Goal: Task Accomplishment & Management: Manage account settings

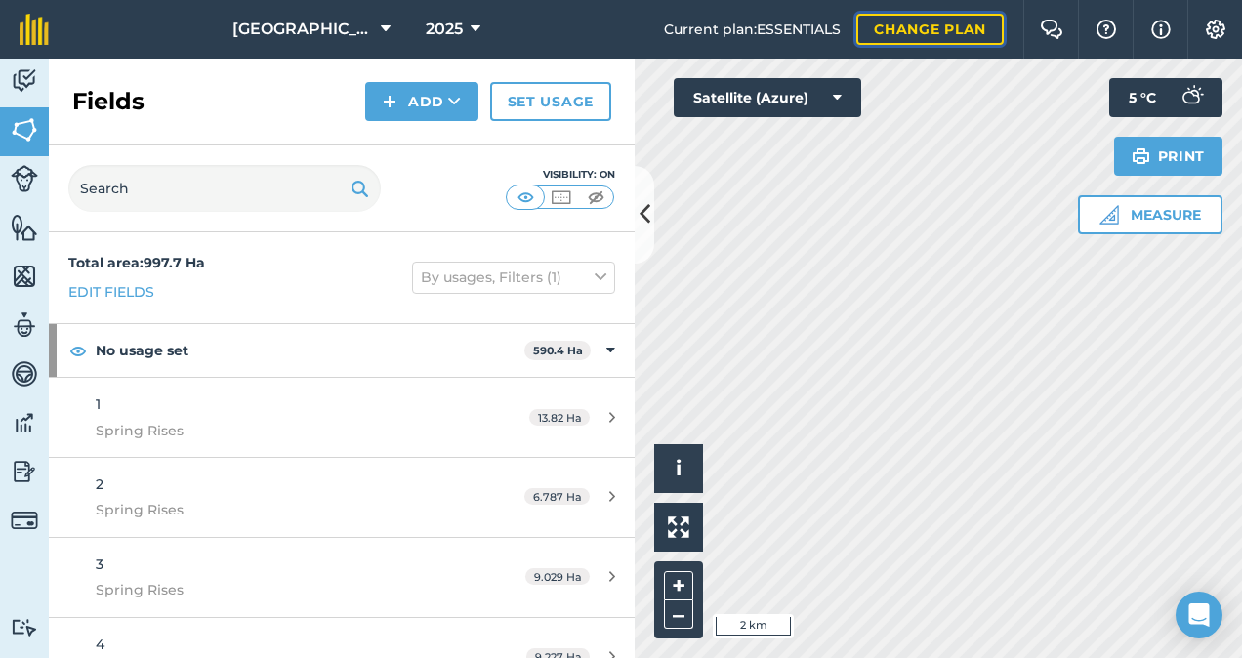
click at [903, 43] on link "Change plan" at bounding box center [929, 29] width 147 height 31
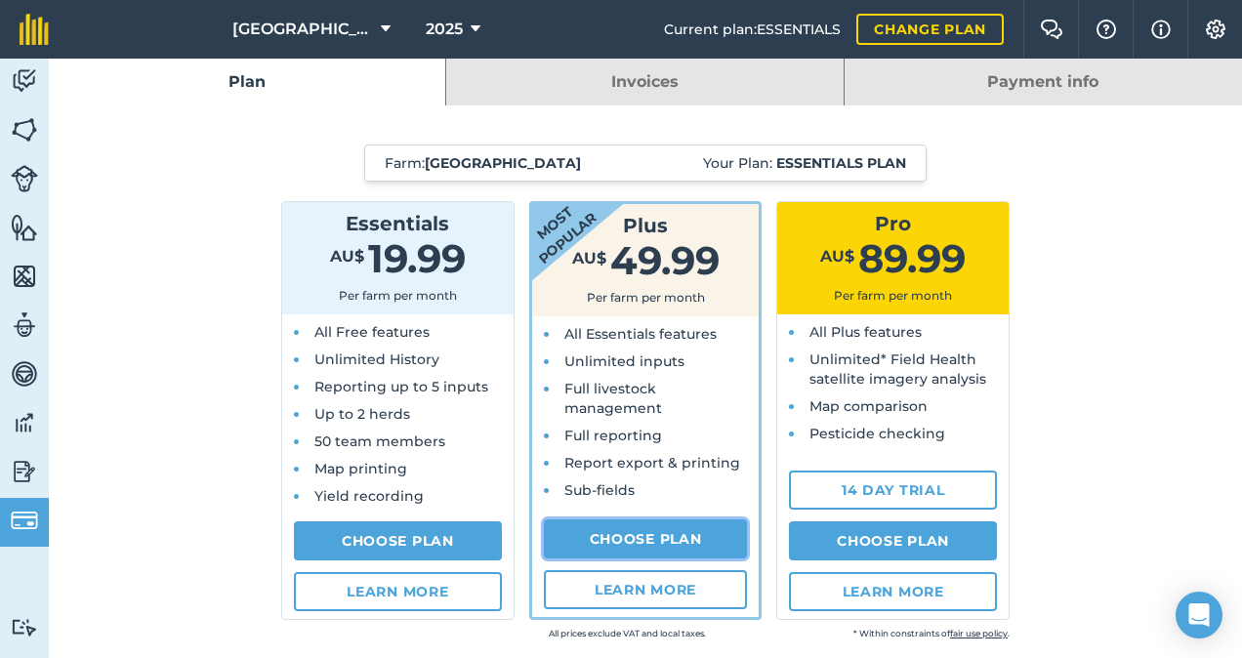
click at [625, 534] on link "Choose Plan" at bounding box center [646, 539] width 204 height 39
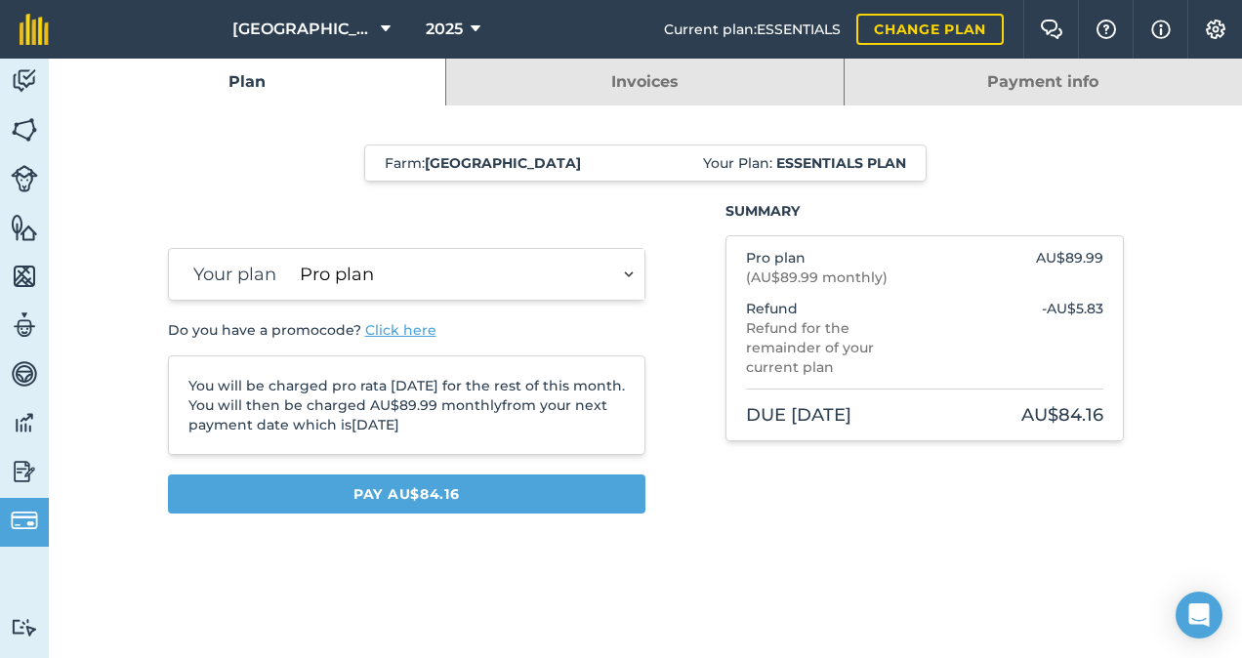
click at [596, 277] on select "Plus plan Pro plan" at bounding box center [468, 274] width 353 height 51
click at [730, 478] on div "Summary Pro plan ( AU$89.99 monthly ) AU$89.99 Refund Refund for the remainder …" at bounding box center [925, 365] width 398 height 328
click at [525, 270] on select "Plus plan Pro plan" at bounding box center [468, 274] width 353 height 51
select select "9220acf7-288c-4cbd-b74c-53c24f79aa56"
click at [292, 249] on select "Plus plan Pro plan" at bounding box center [468, 274] width 353 height 51
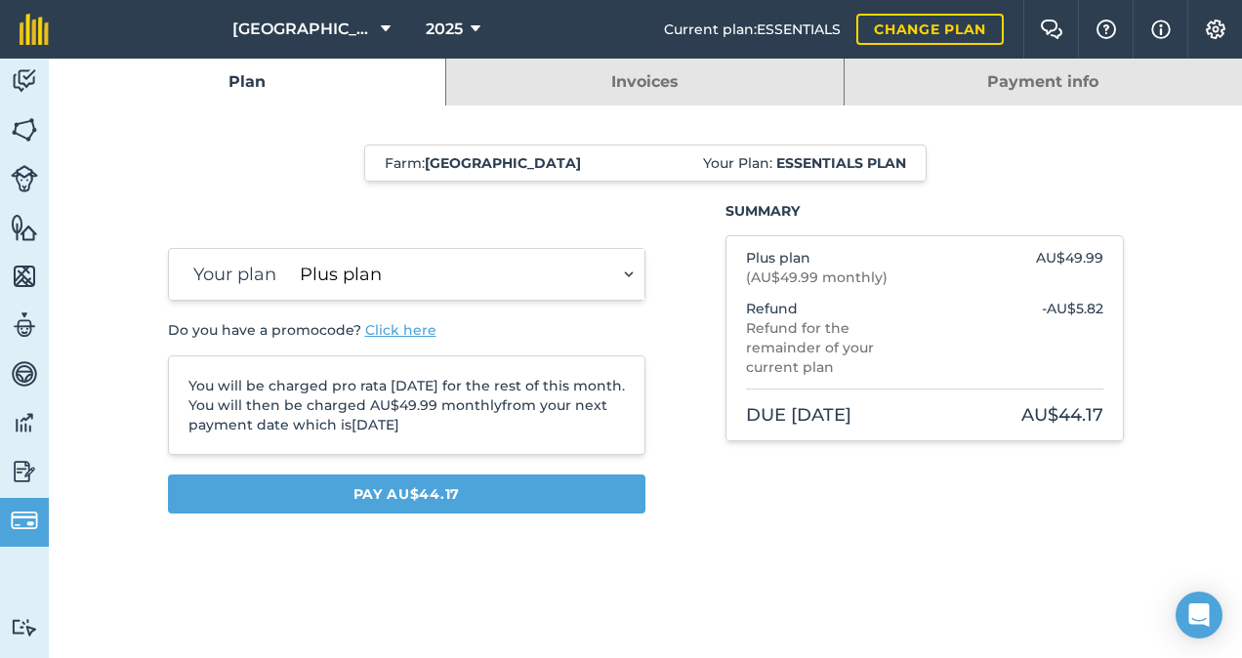
select select "c333f8ae-3c08-4337-b93a-84218057e287"
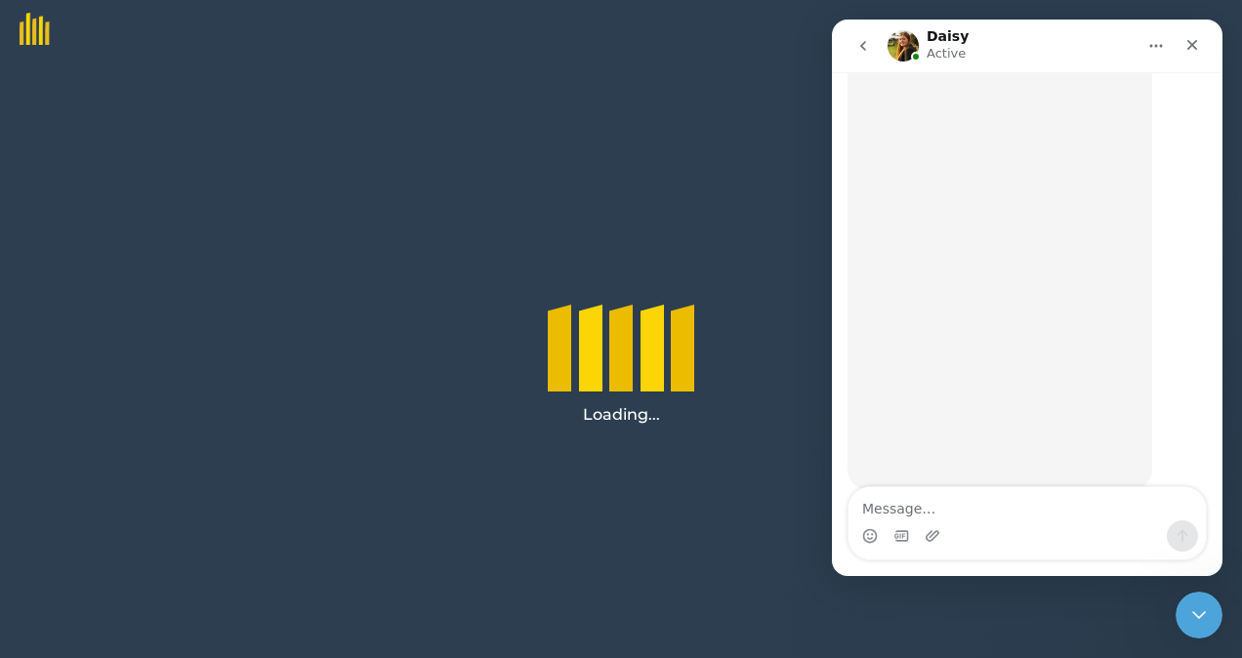
scroll to position [413, 0]
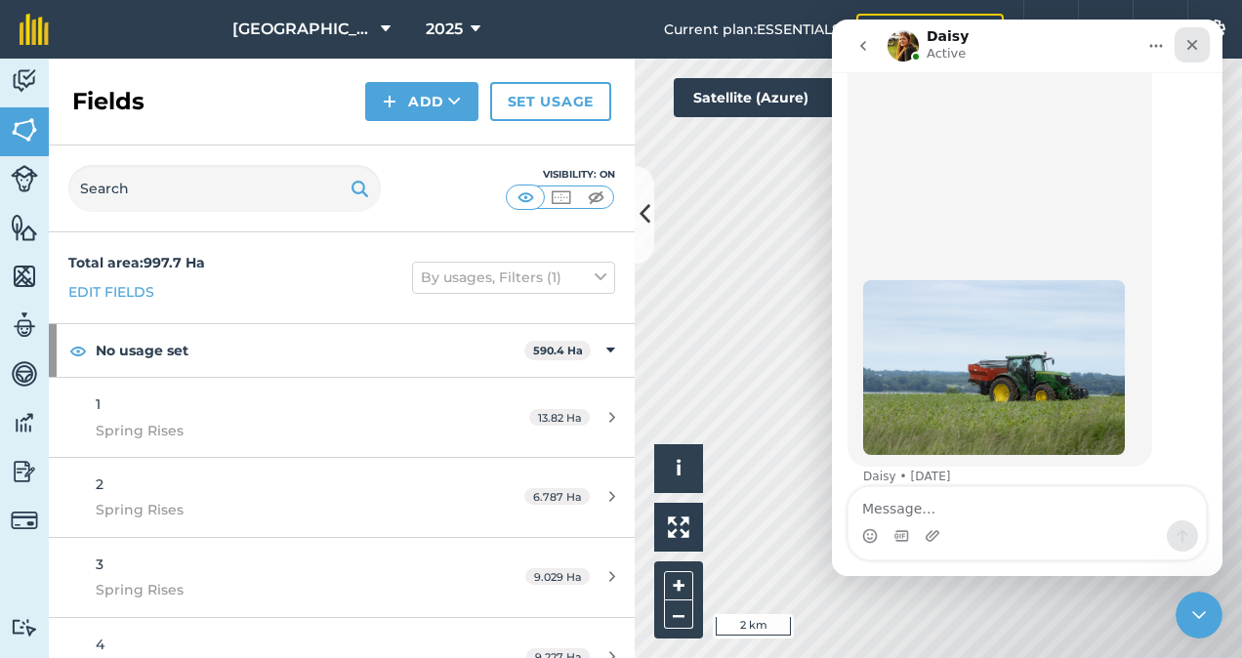
click at [1188, 43] on icon "Close" at bounding box center [1193, 45] width 16 height 16
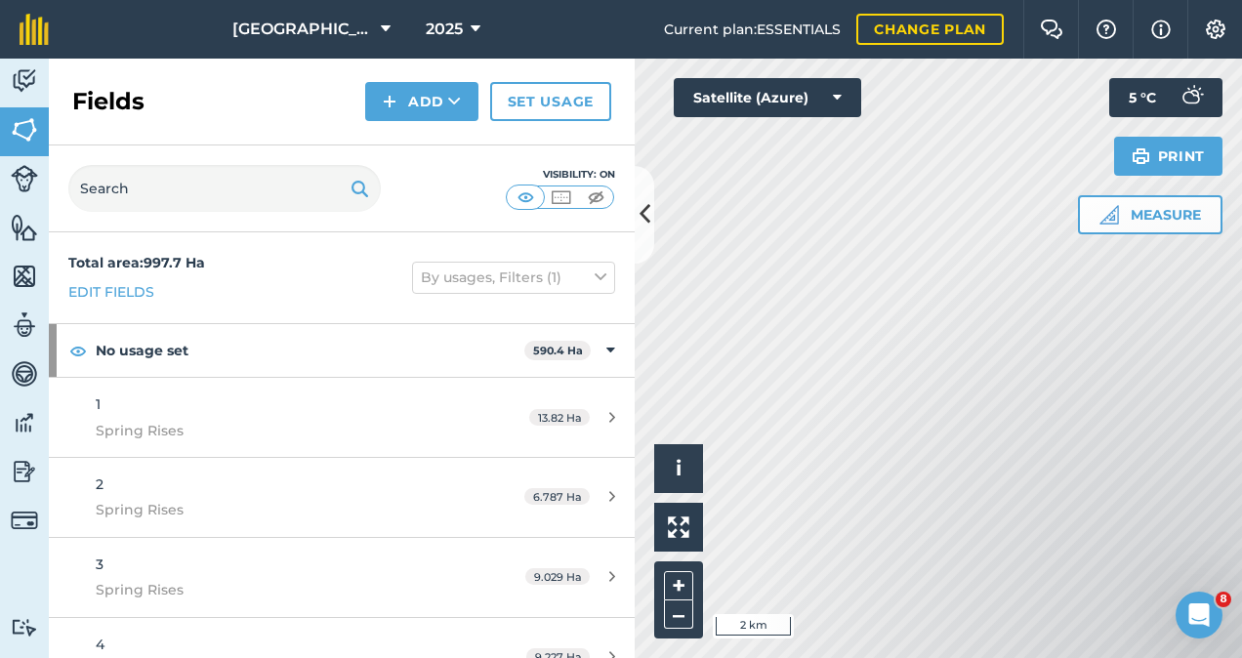
scroll to position [0, 0]
click at [14, 518] on img at bounding box center [24, 520] width 27 height 27
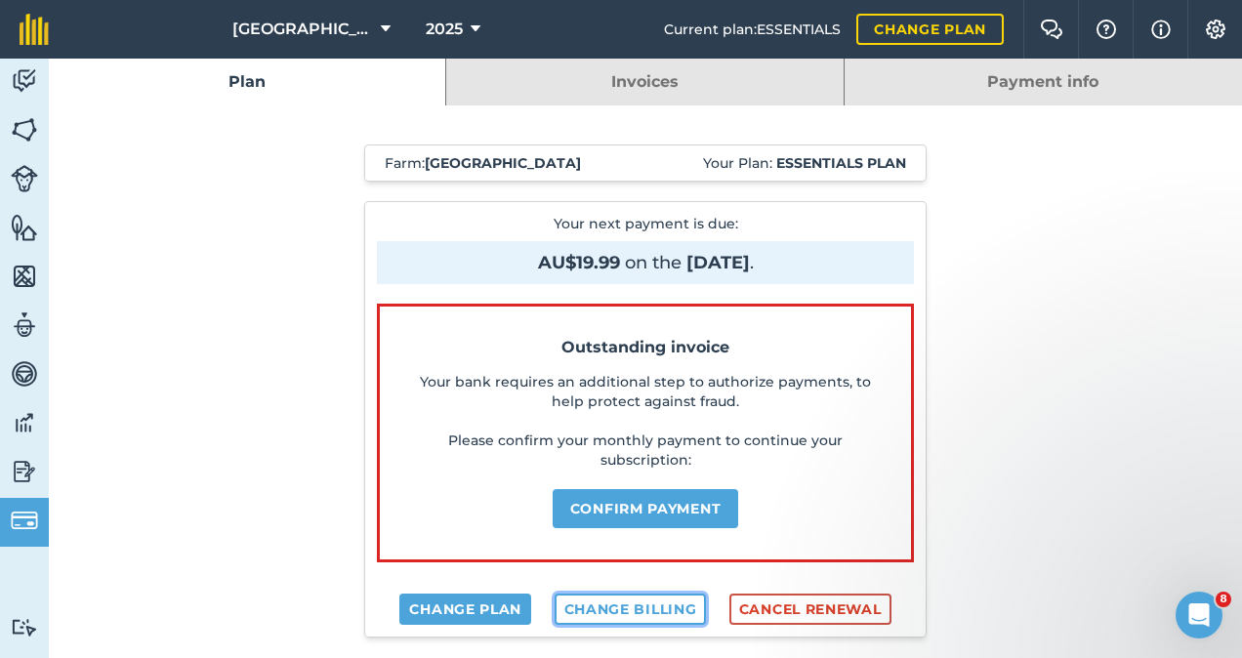
click at [587, 605] on link "Change billing" at bounding box center [631, 609] width 152 height 31
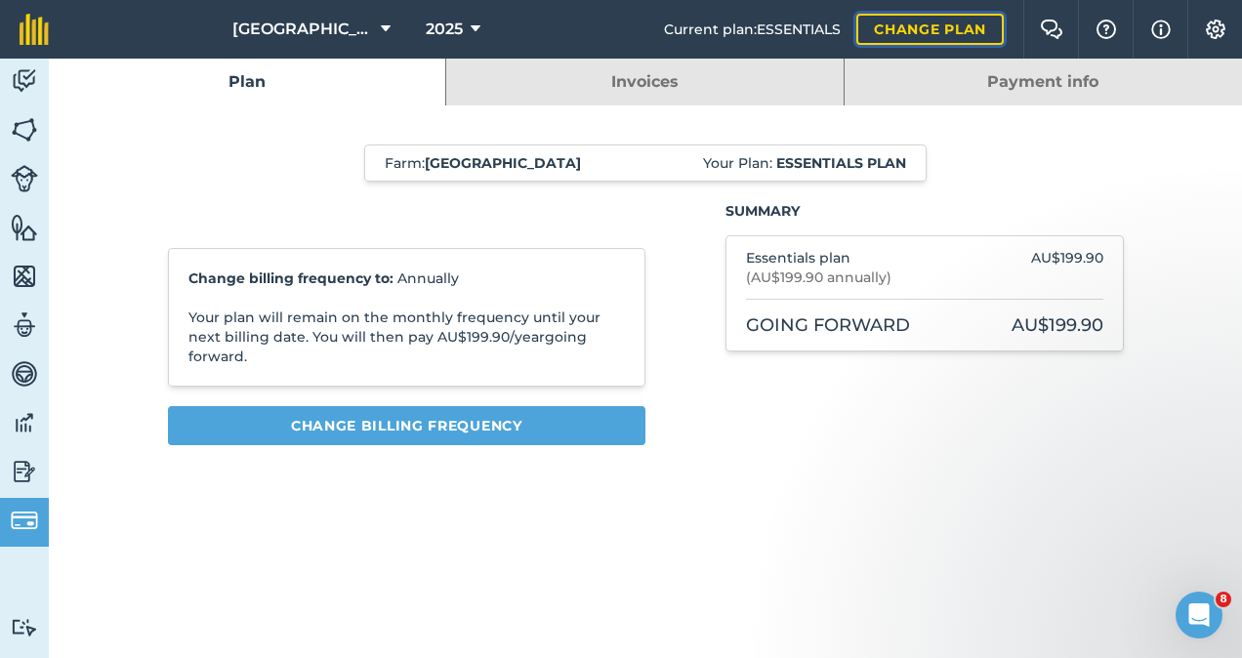
click at [947, 39] on link "Change plan" at bounding box center [929, 29] width 147 height 31
click at [946, 35] on link "Change plan" at bounding box center [929, 29] width 147 height 31
click at [38, 31] on img at bounding box center [34, 29] width 29 height 31
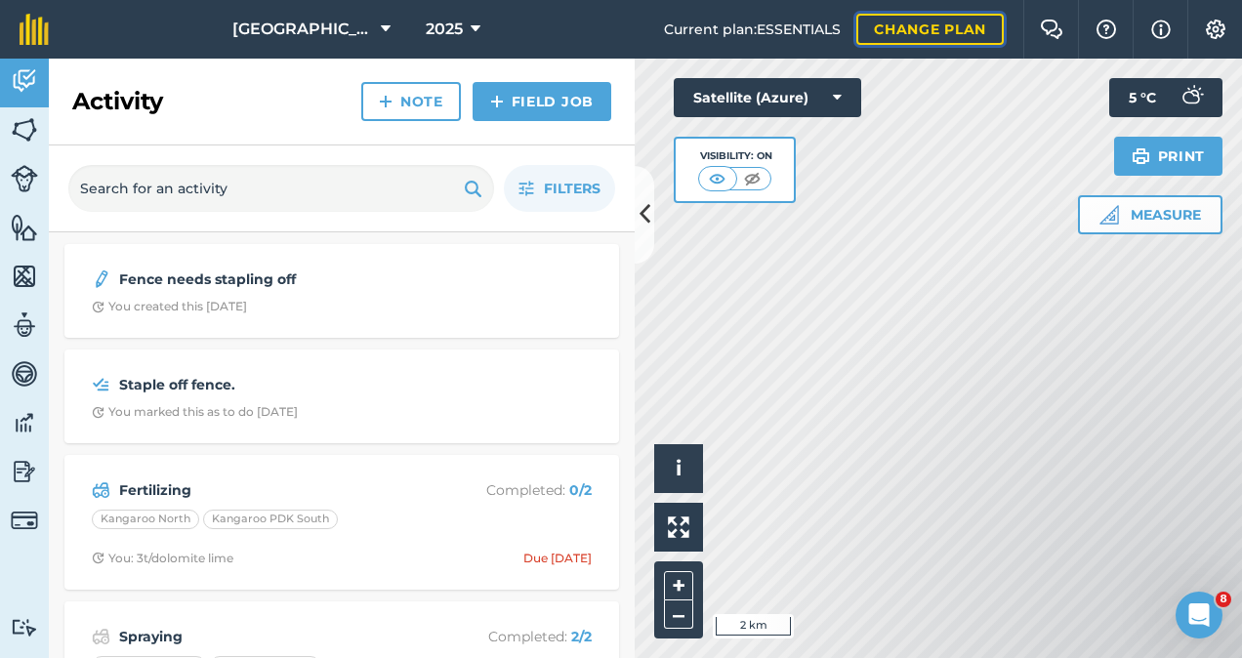
click at [951, 29] on link "Change plan" at bounding box center [929, 29] width 147 height 31
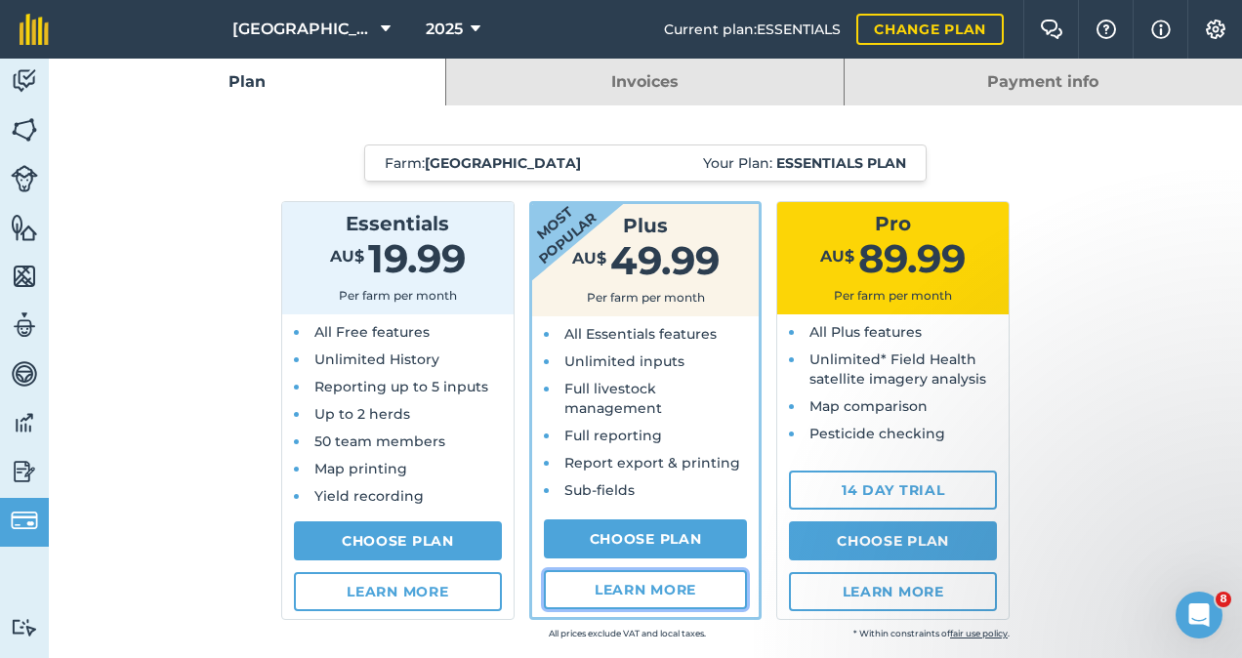
click at [594, 597] on link "Learn more" at bounding box center [646, 589] width 204 height 39
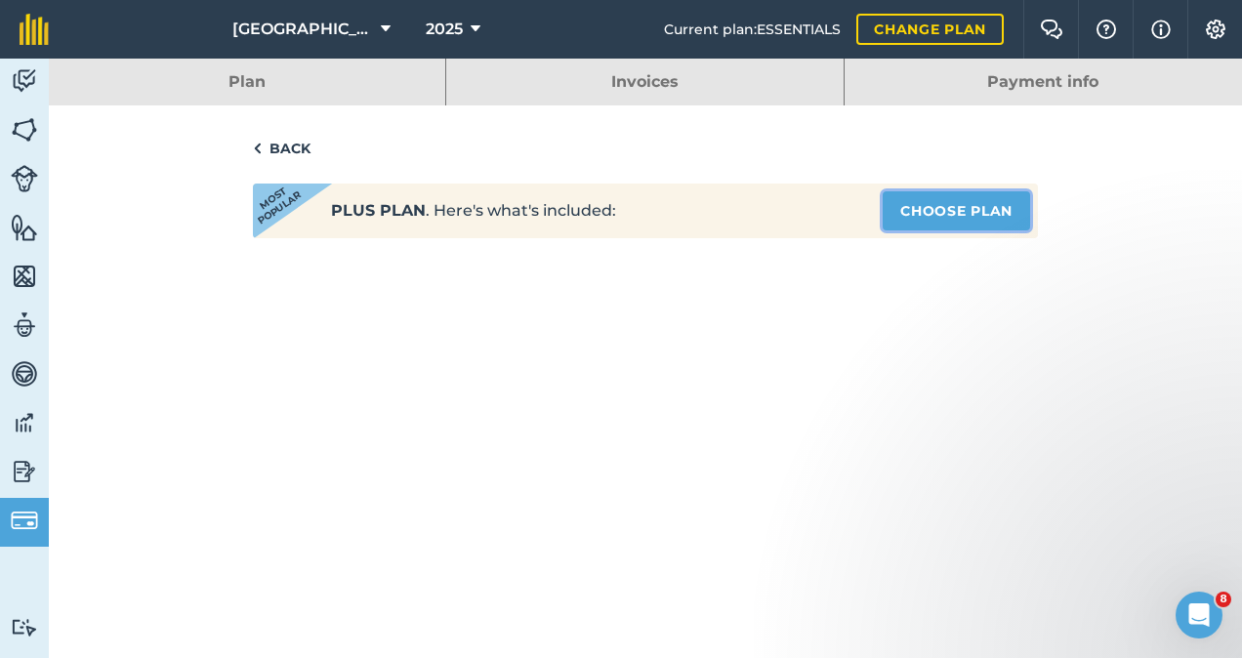
click at [947, 211] on link "Choose Plan" at bounding box center [956, 210] width 147 height 39
select select "c333f8ae-3c08-4337-b93a-84218057e287"
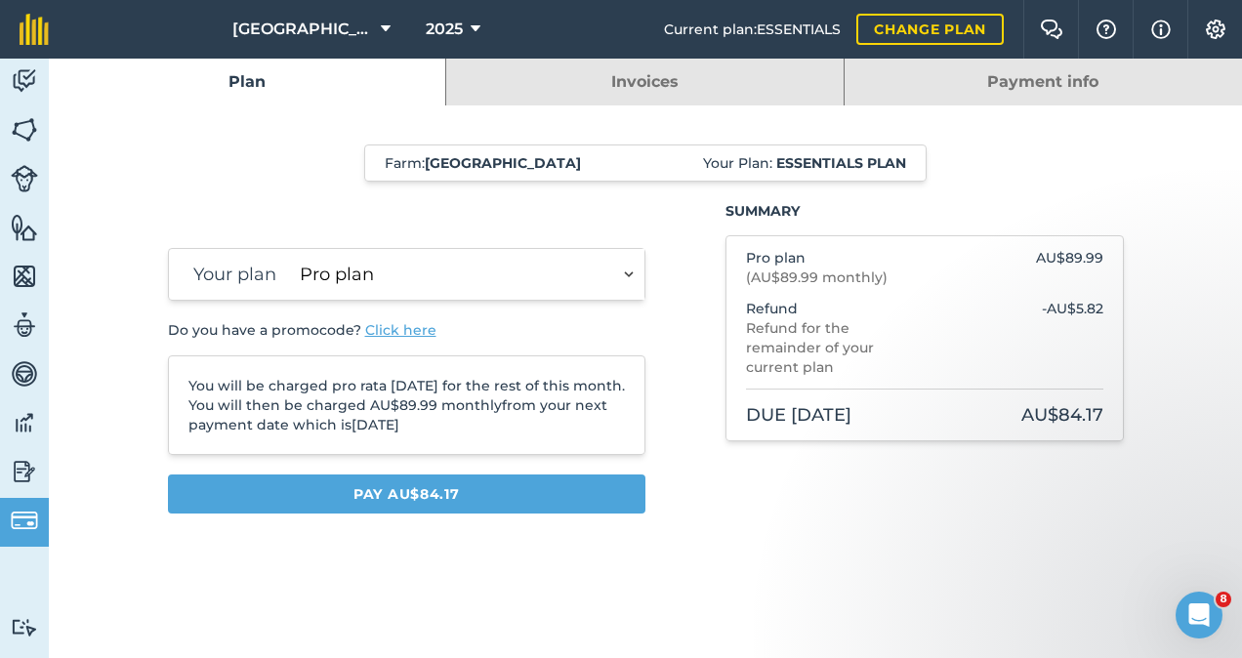
click at [617, 267] on select "Plus plan Pro plan" at bounding box center [468, 274] width 353 height 51
click at [1107, 85] on link "Payment info" at bounding box center [1043, 82] width 397 height 47
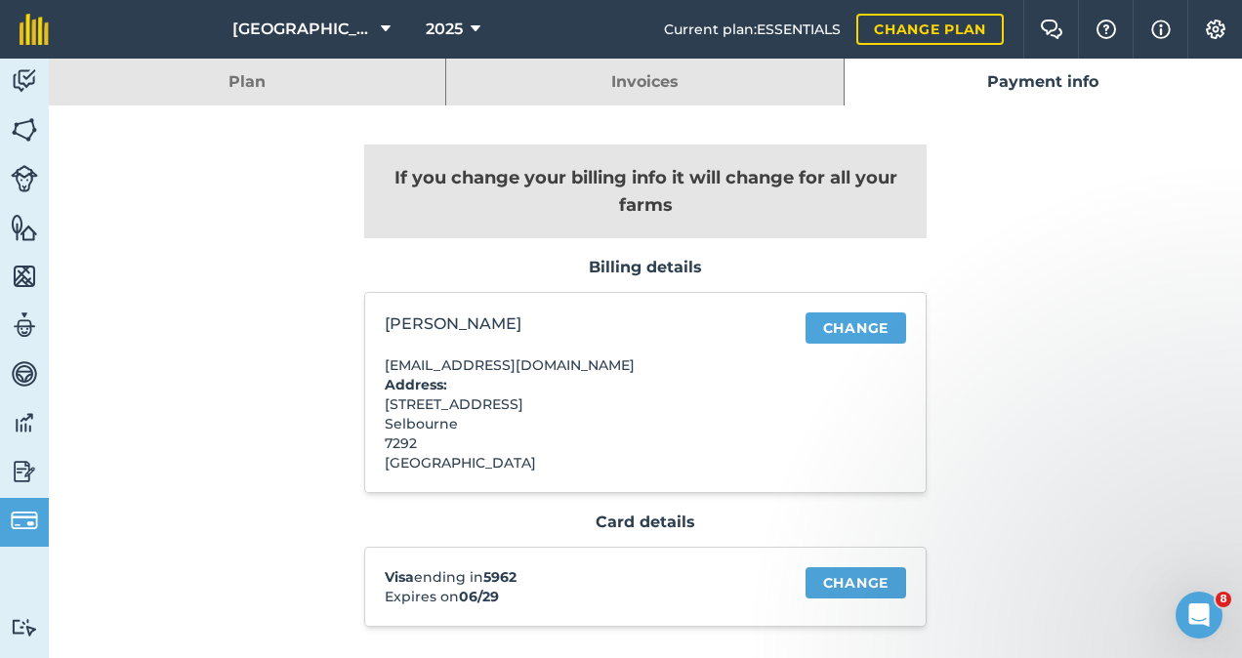
click at [318, 82] on link "Plan" at bounding box center [247, 82] width 396 height 47
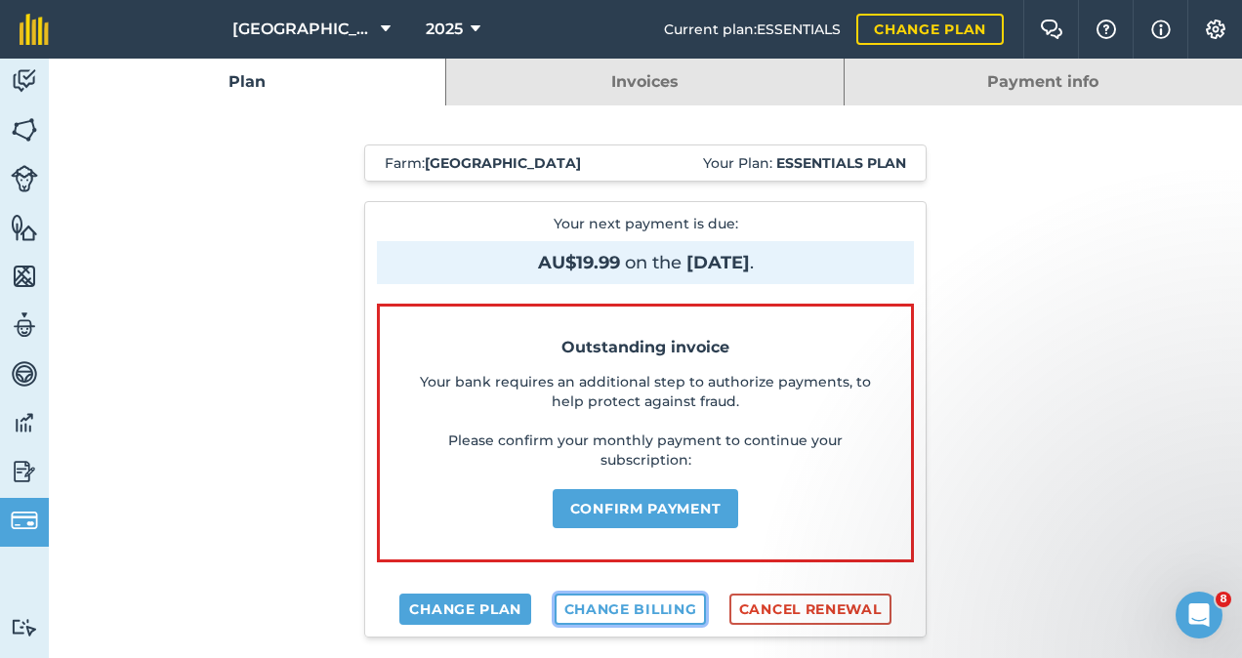
click at [631, 602] on link "Change billing" at bounding box center [631, 609] width 152 height 31
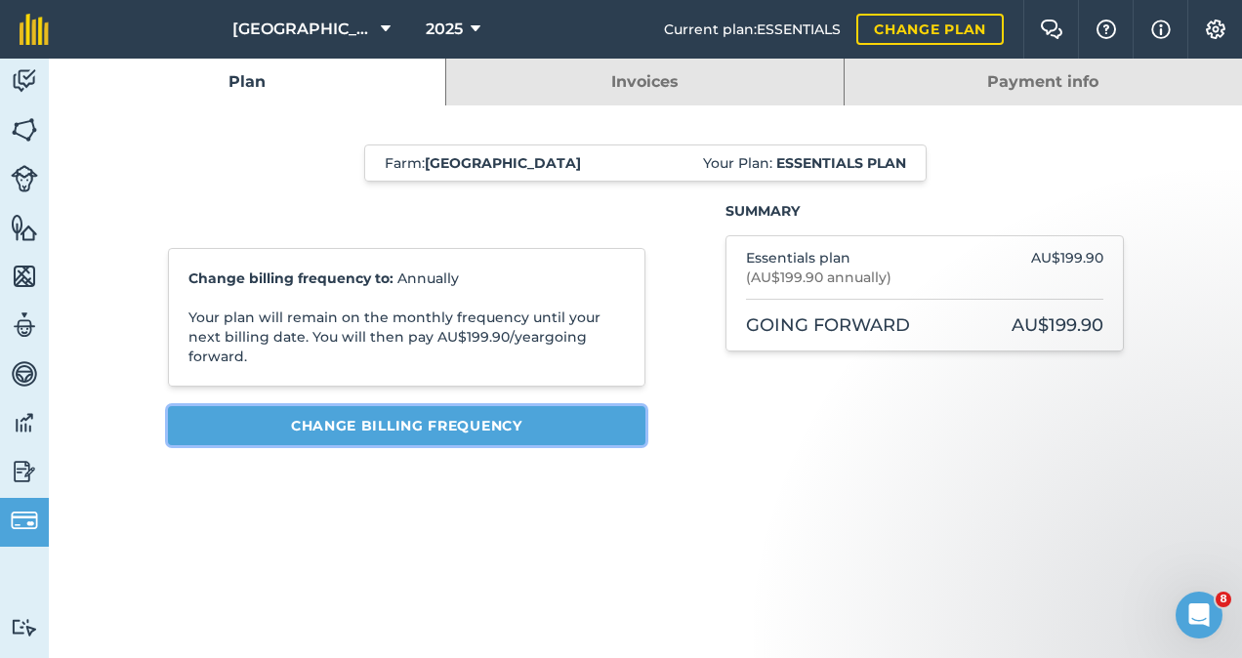
click at [502, 412] on button "Change billing frequency" at bounding box center [407, 425] width 479 height 39
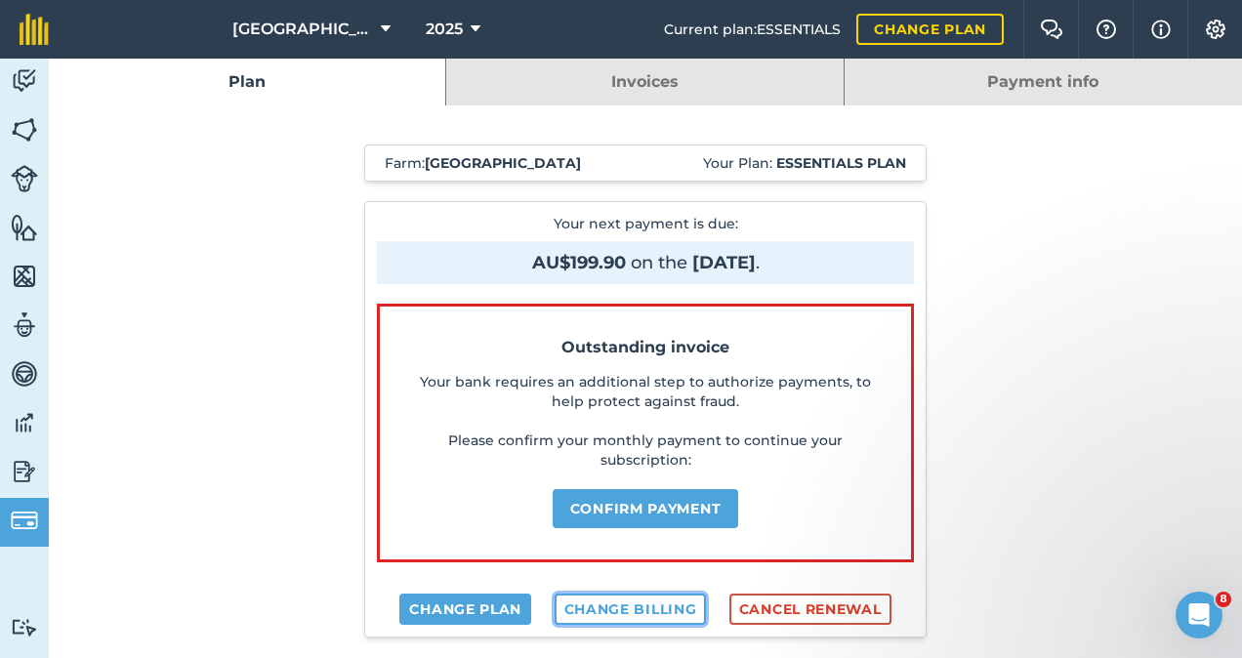
click at [639, 605] on link "Change billing" at bounding box center [631, 609] width 152 height 31
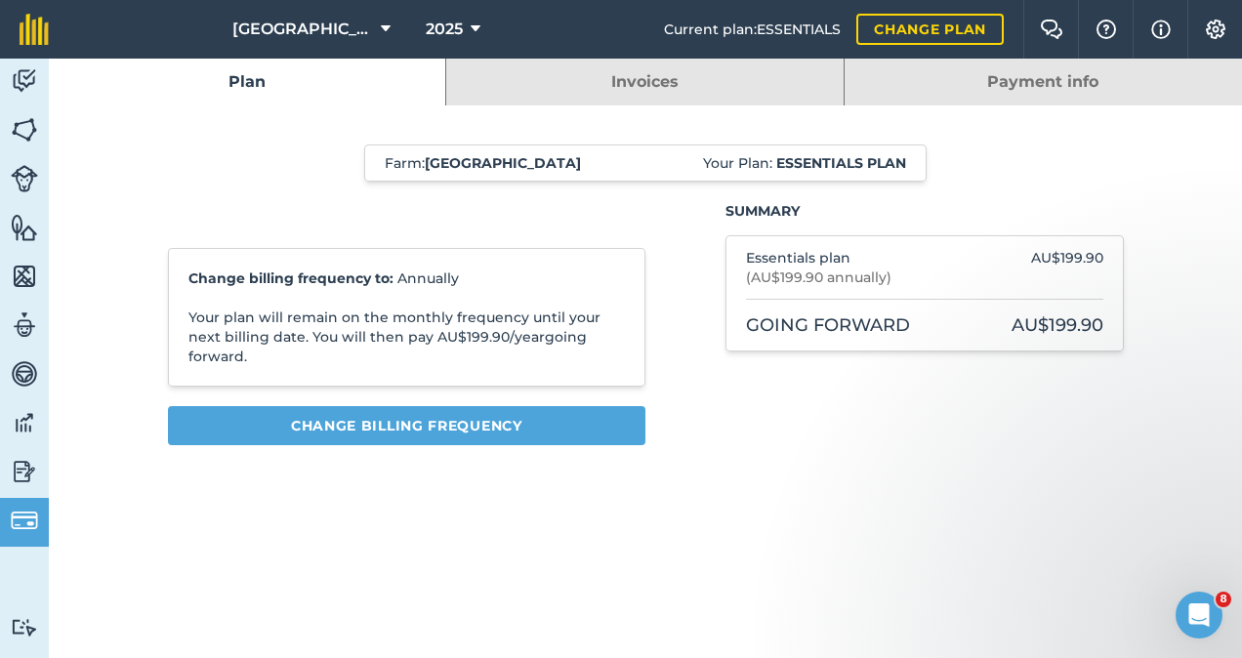
click at [664, 96] on link "Invoices" at bounding box center [644, 82] width 396 height 47
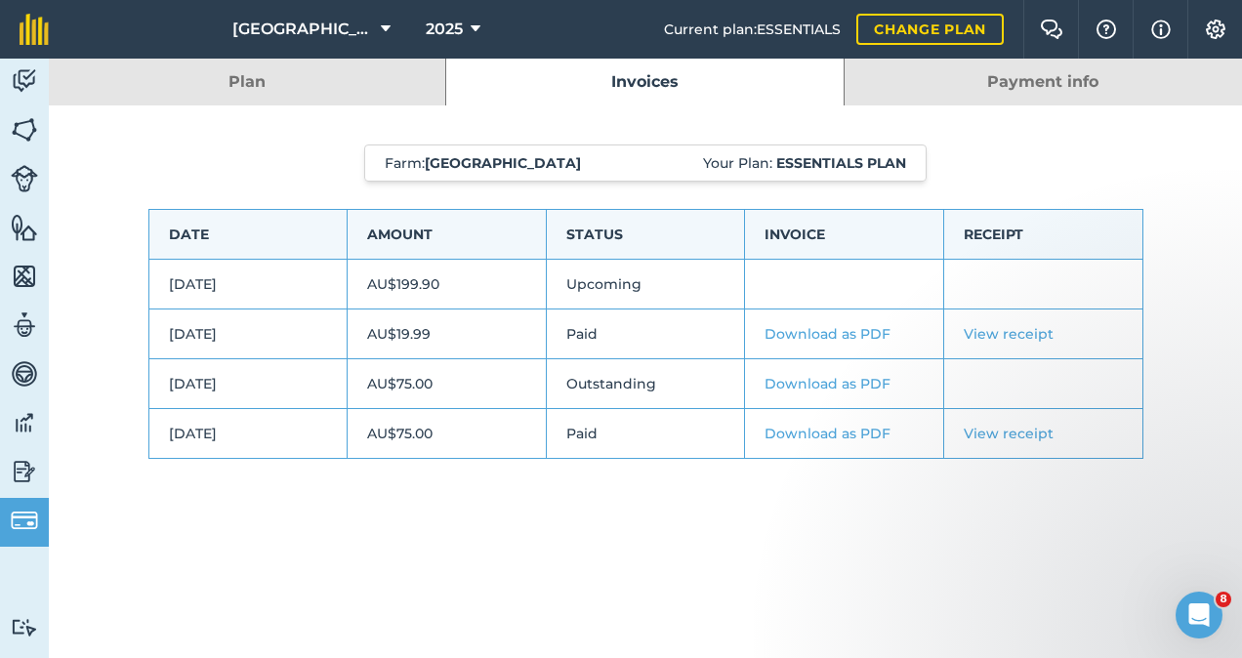
click at [969, 76] on link "Payment info" at bounding box center [1043, 82] width 397 height 47
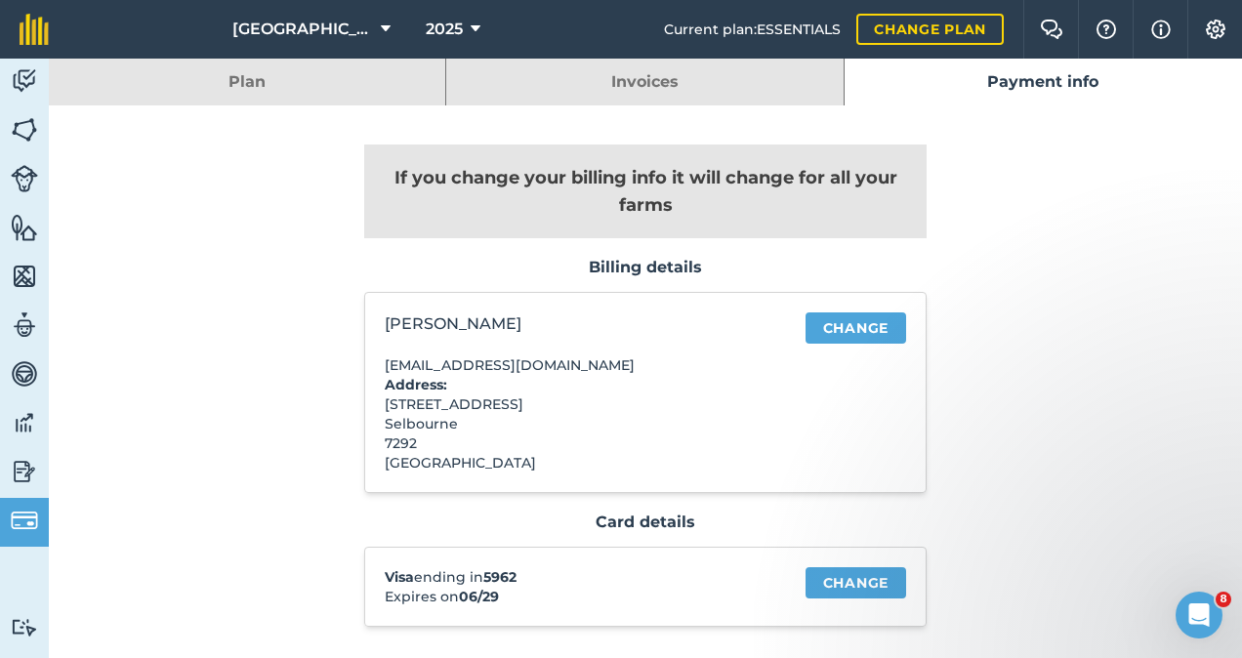
click at [674, 84] on link "Invoices" at bounding box center [644, 82] width 396 height 47
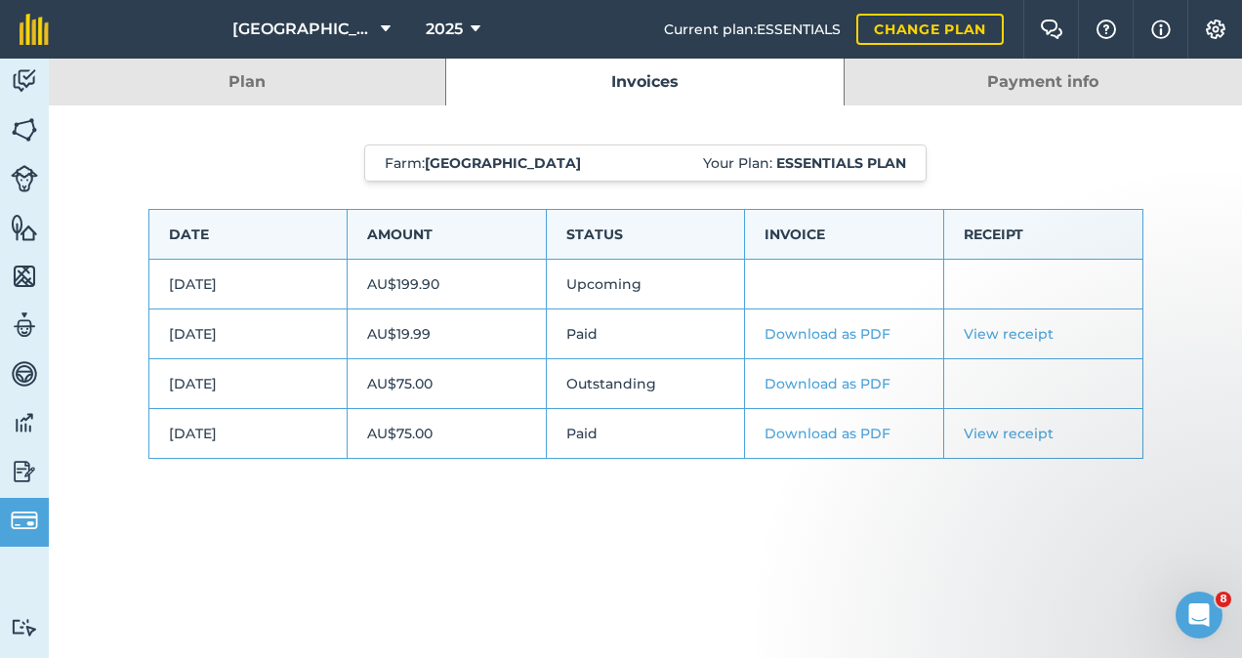
click at [307, 76] on link "Plan" at bounding box center [247, 82] width 396 height 47
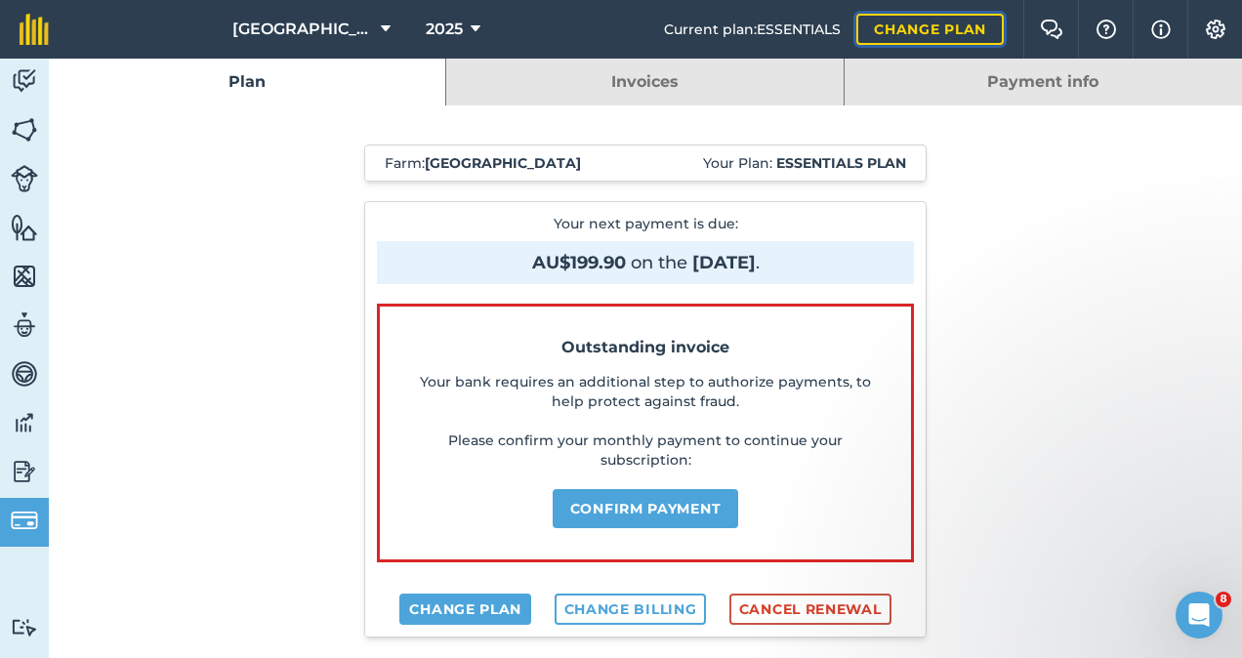
click at [939, 32] on link "Change plan" at bounding box center [929, 29] width 147 height 31
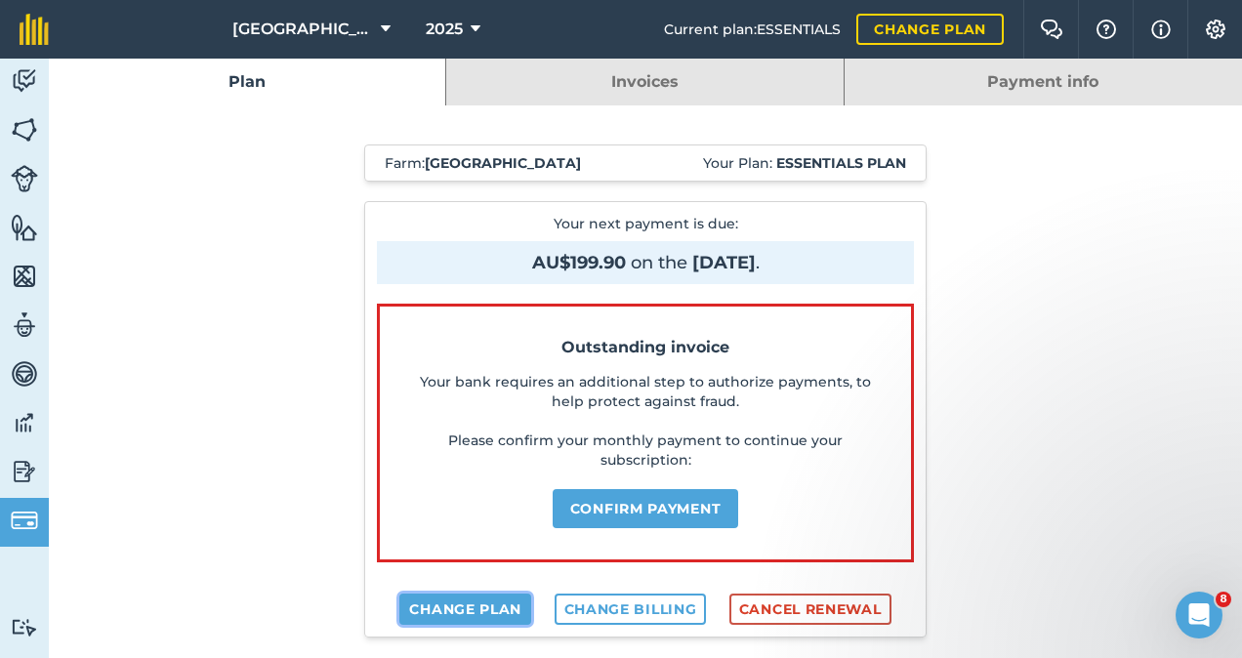
click at [480, 602] on link "Change plan" at bounding box center [465, 609] width 132 height 31
select select "c333f8ae-3c08-4337-b93a-84218057e287"
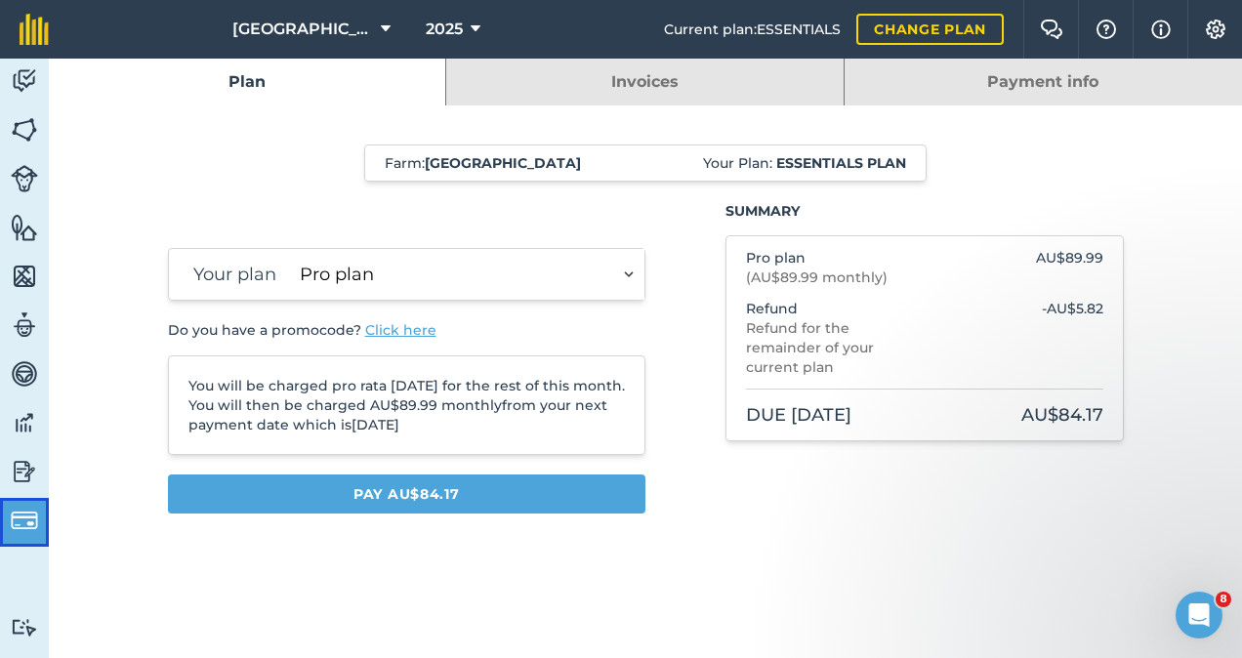
click at [14, 532] on img at bounding box center [24, 520] width 27 height 27
click at [698, 85] on link "Invoices" at bounding box center [644, 82] width 396 height 47
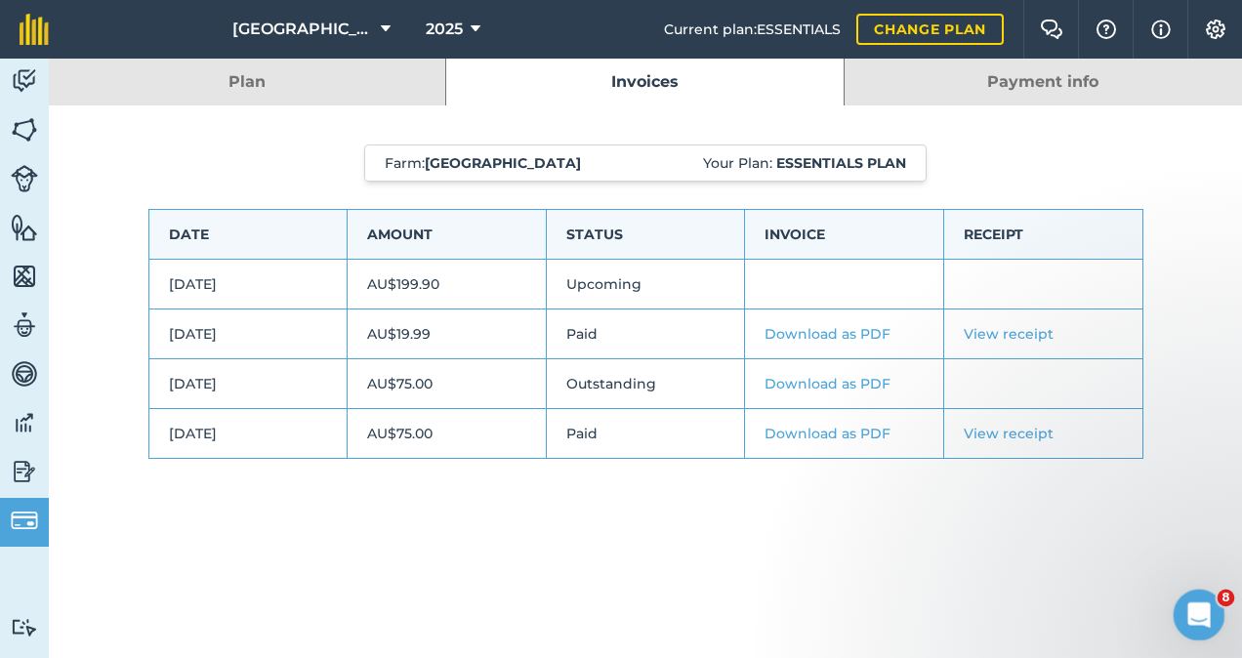
click at [1189, 626] on div "Open Intercom Messenger" at bounding box center [1196, 612] width 64 height 64
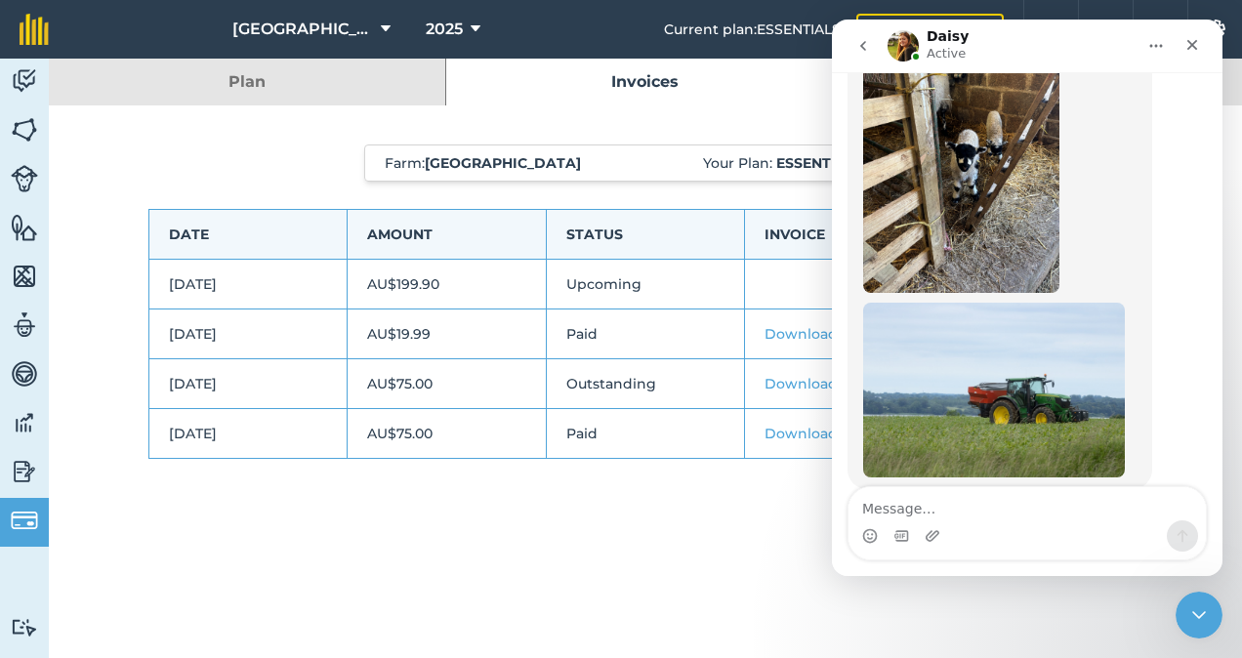
scroll to position [413, 0]
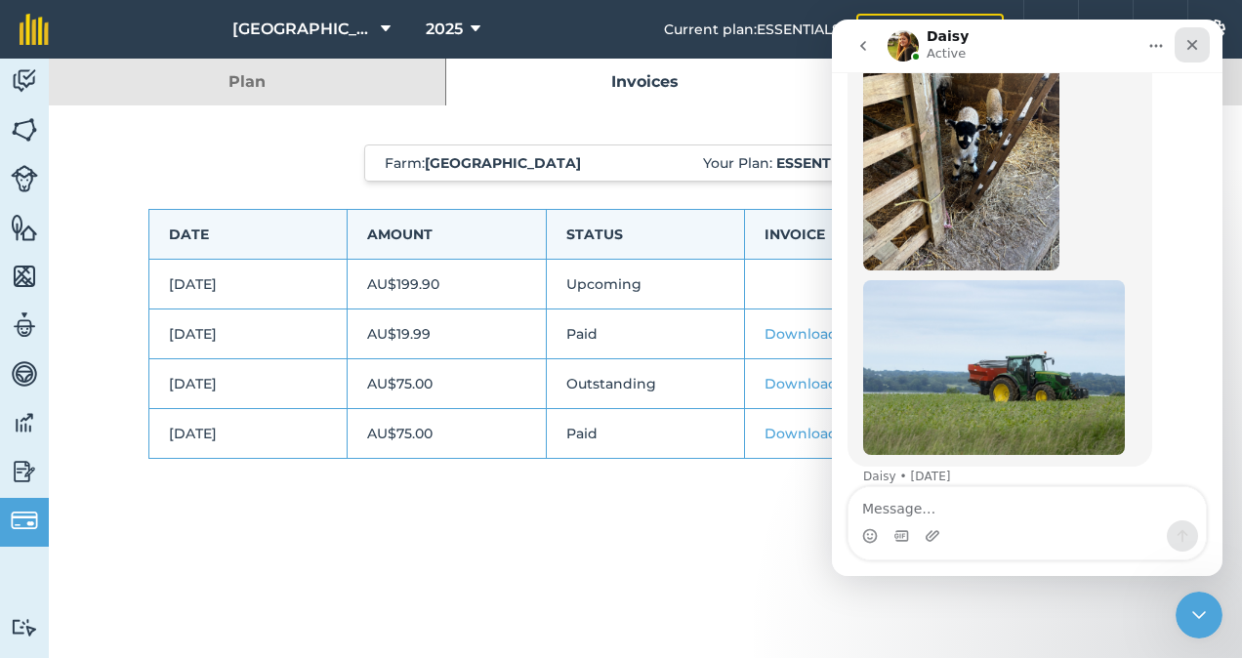
click at [1204, 49] on div "Close" at bounding box center [1192, 44] width 35 height 35
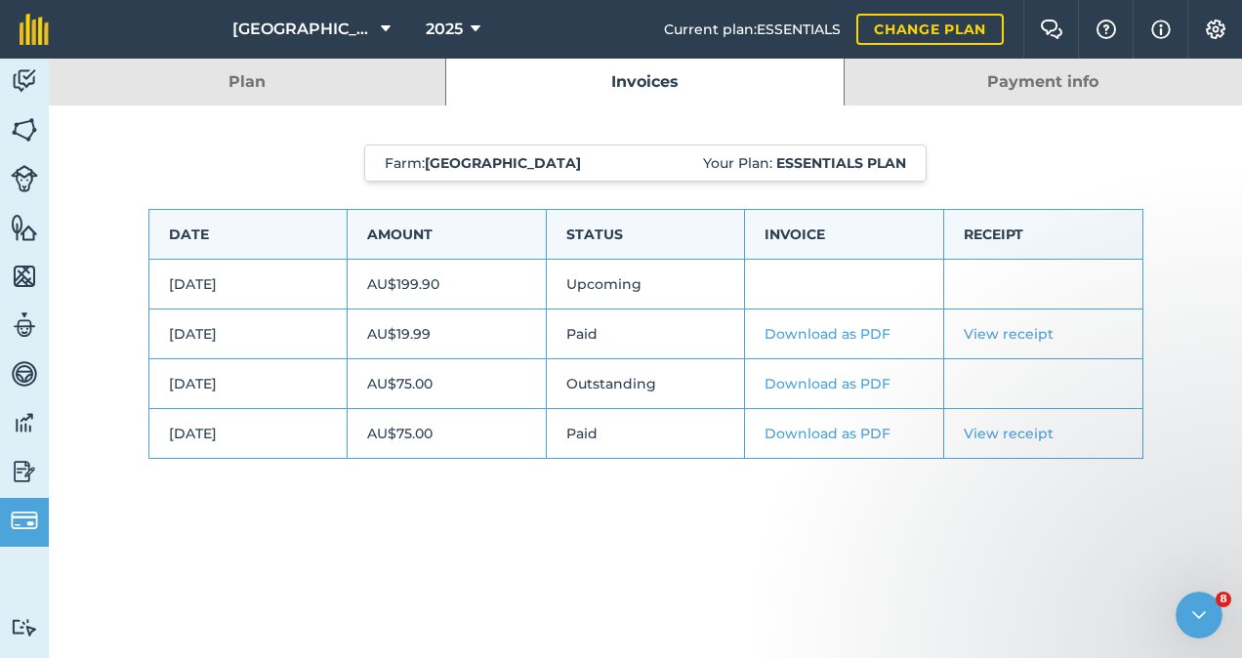
scroll to position [0, 0]
click at [27, 472] on img at bounding box center [24, 471] width 27 height 29
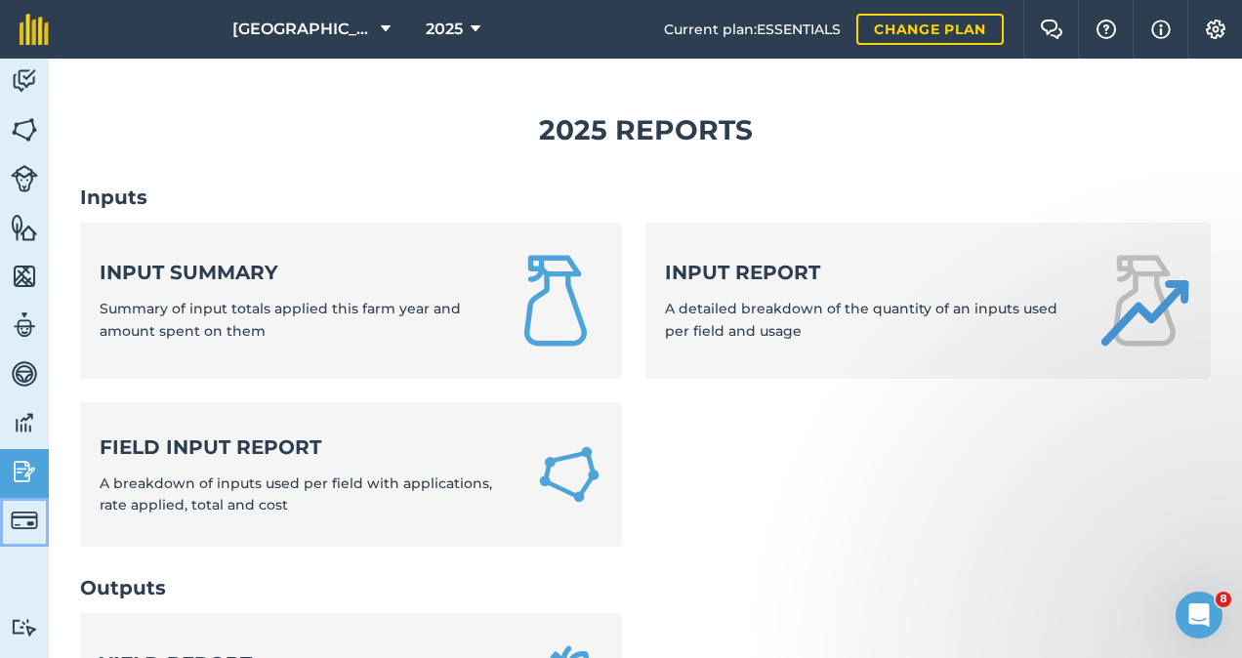
click at [25, 519] on img at bounding box center [24, 520] width 27 height 27
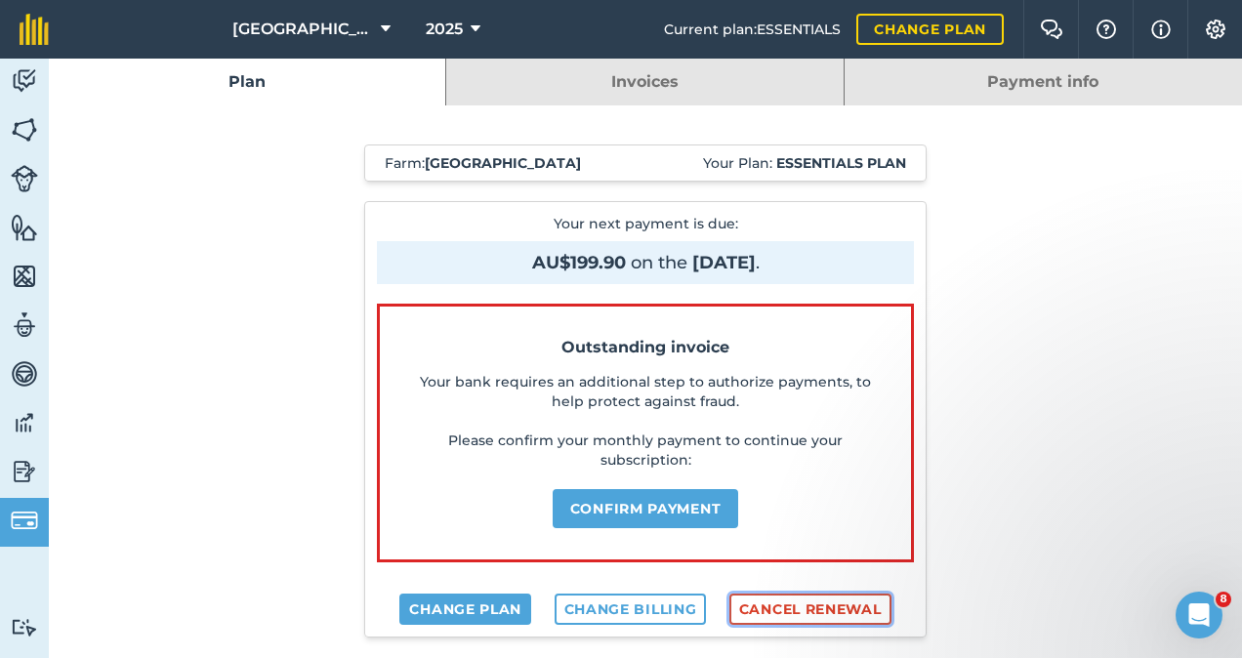
click at [761, 604] on button "Cancel renewal" at bounding box center [811, 609] width 162 height 31
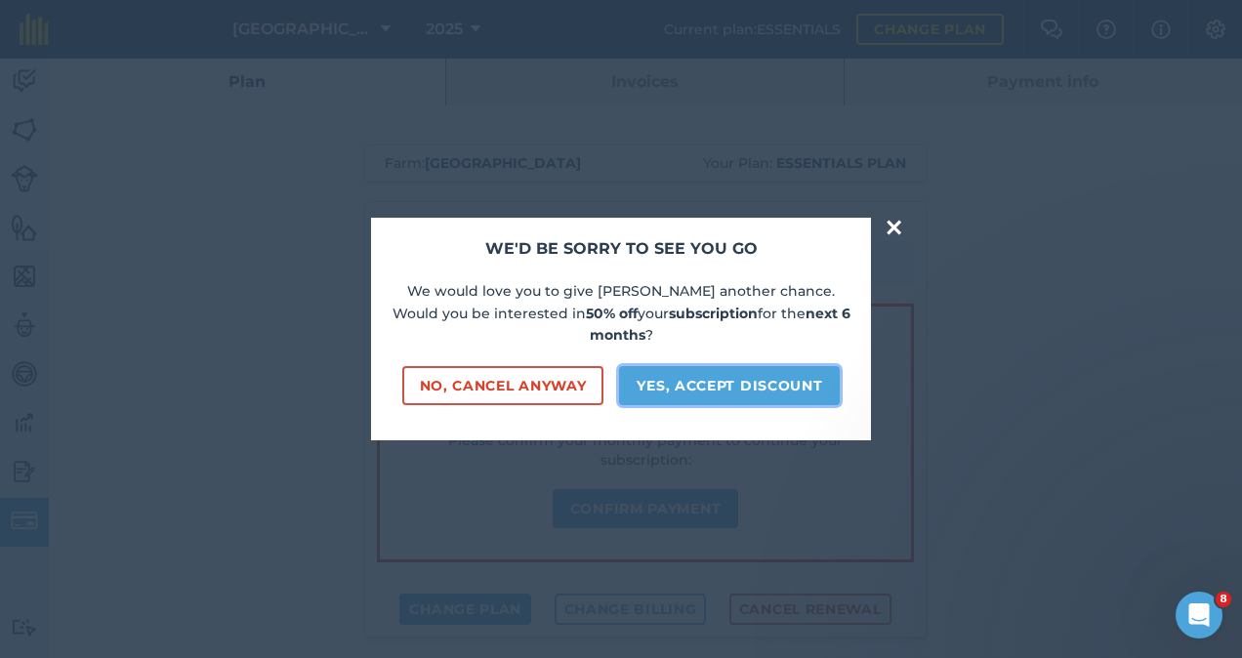
click at [775, 377] on button "Yes, accept discount" at bounding box center [729, 385] width 221 height 39
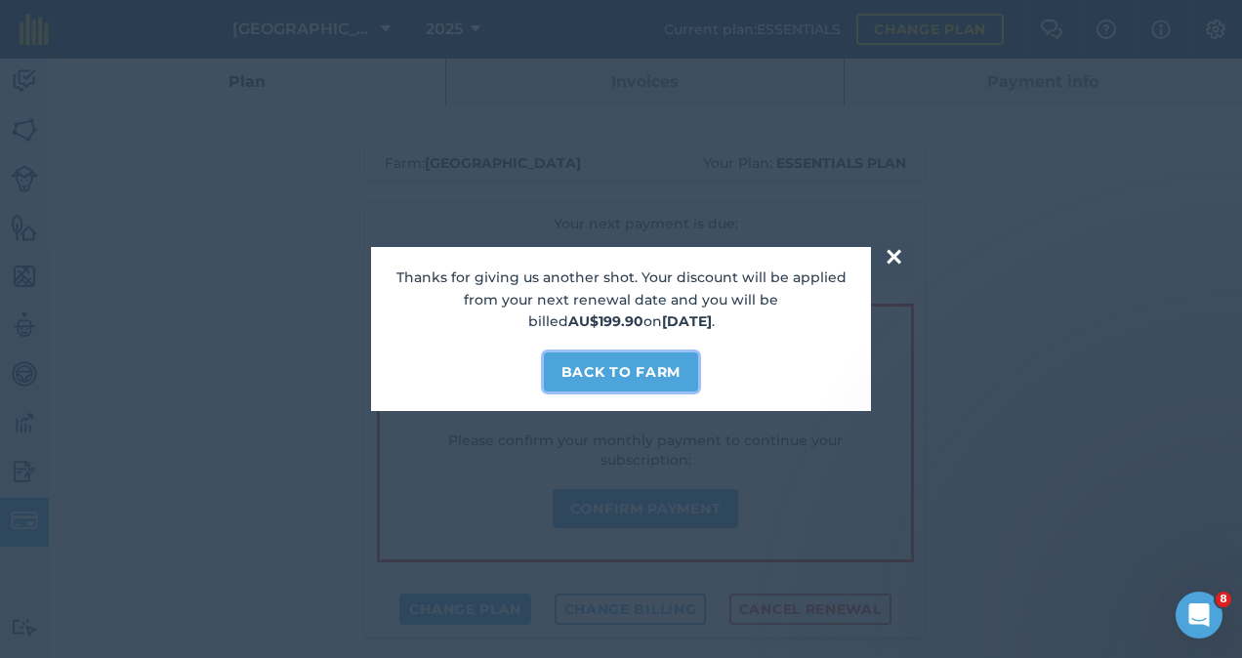
click at [676, 365] on button "Back to farm" at bounding box center [621, 372] width 154 height 39
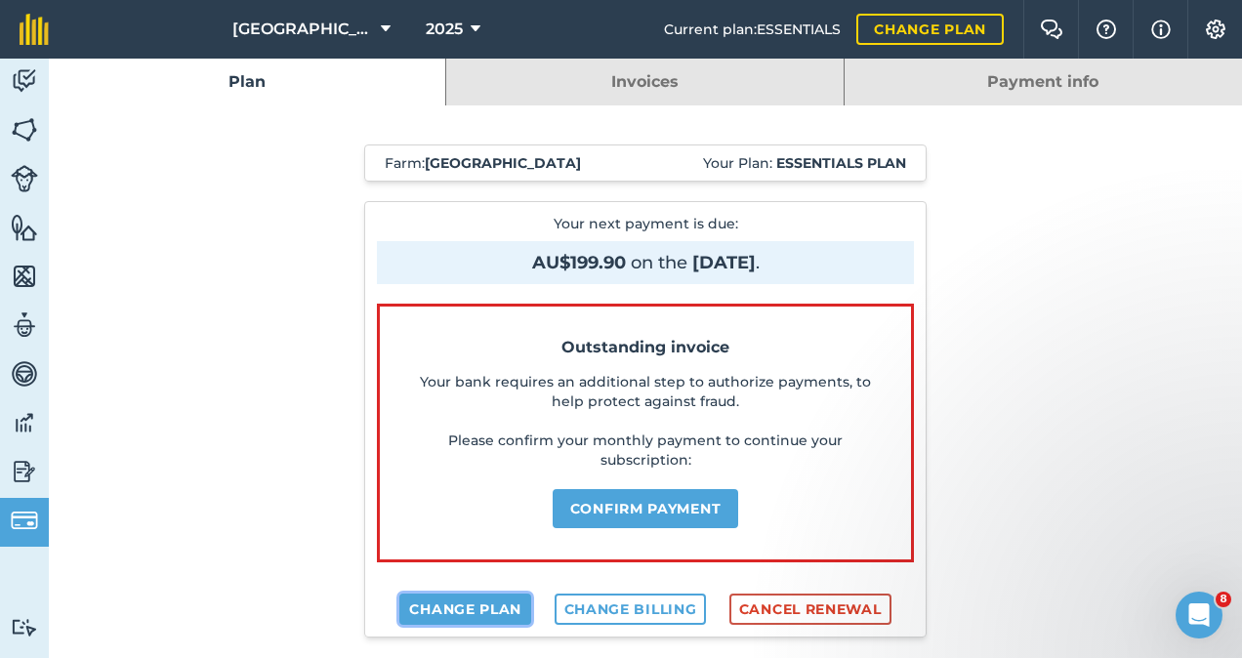
click at [490, 604] on link "Change plan" at bounding box center [465, 609] width 132 height 31
select select "c333f8ae-3c08-4337-b93a-84218057e287"
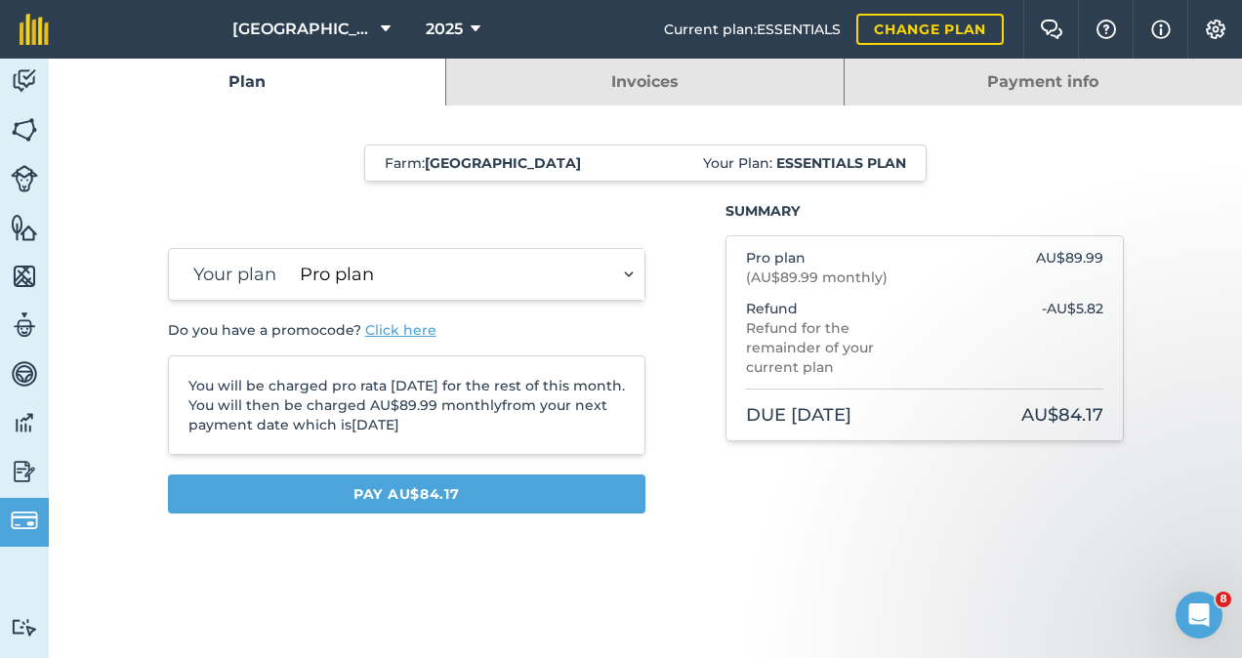
click at [404, 324] on button "Click here" at bounding box center [400, 330] width 71 height 20
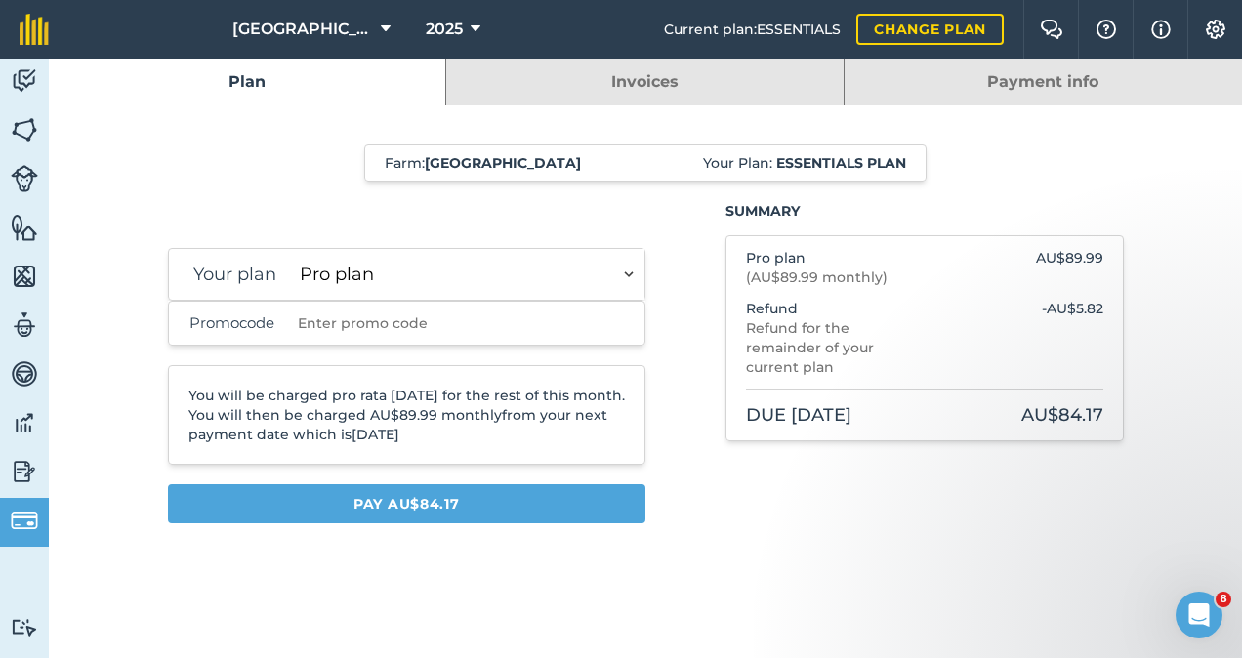
click at [404, 324] on input "Promocode" at bounding box center [428, 323] width 277 height 43
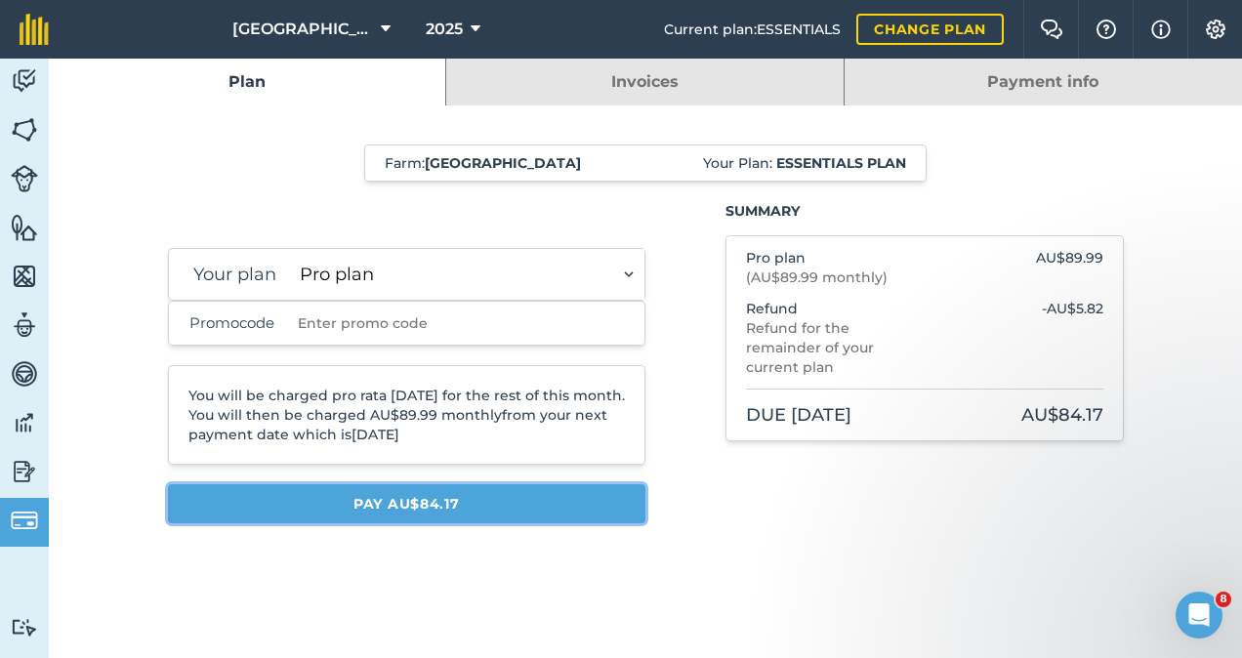
click at [400, 495] on button "Pay AU$84.17" at bounding box center [407, 503] width 479 height 39
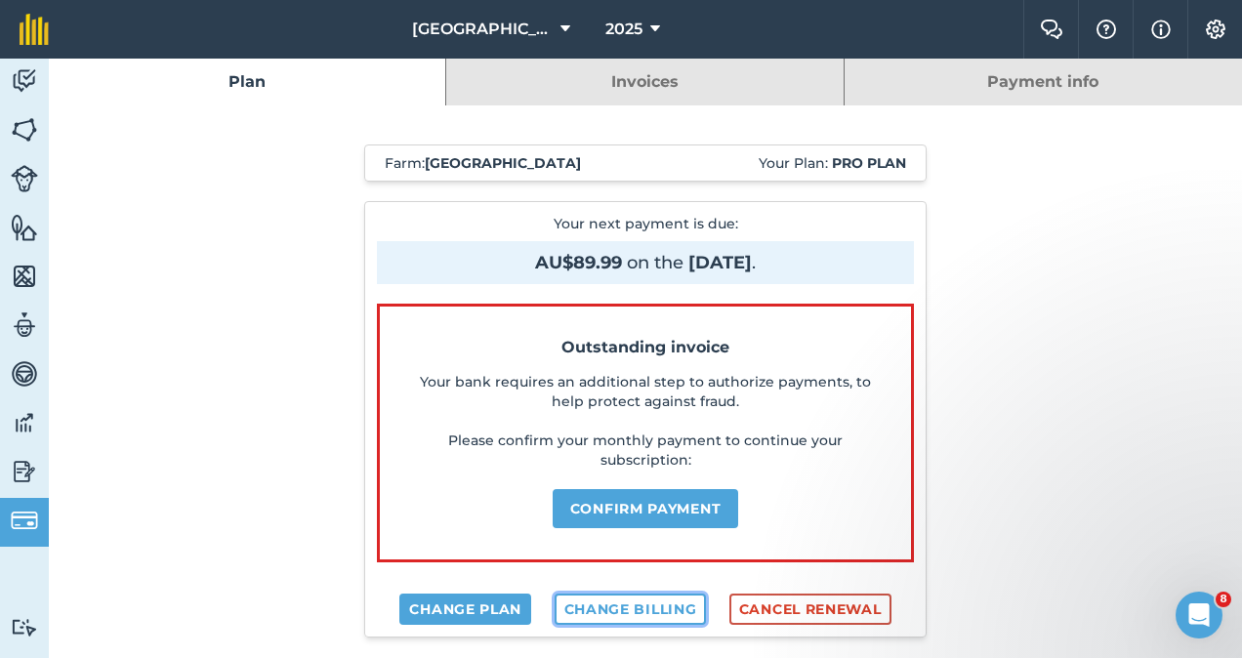
click at [598, 595] on link "Change billing" at bounding box center [631, 609] width 152 height 31
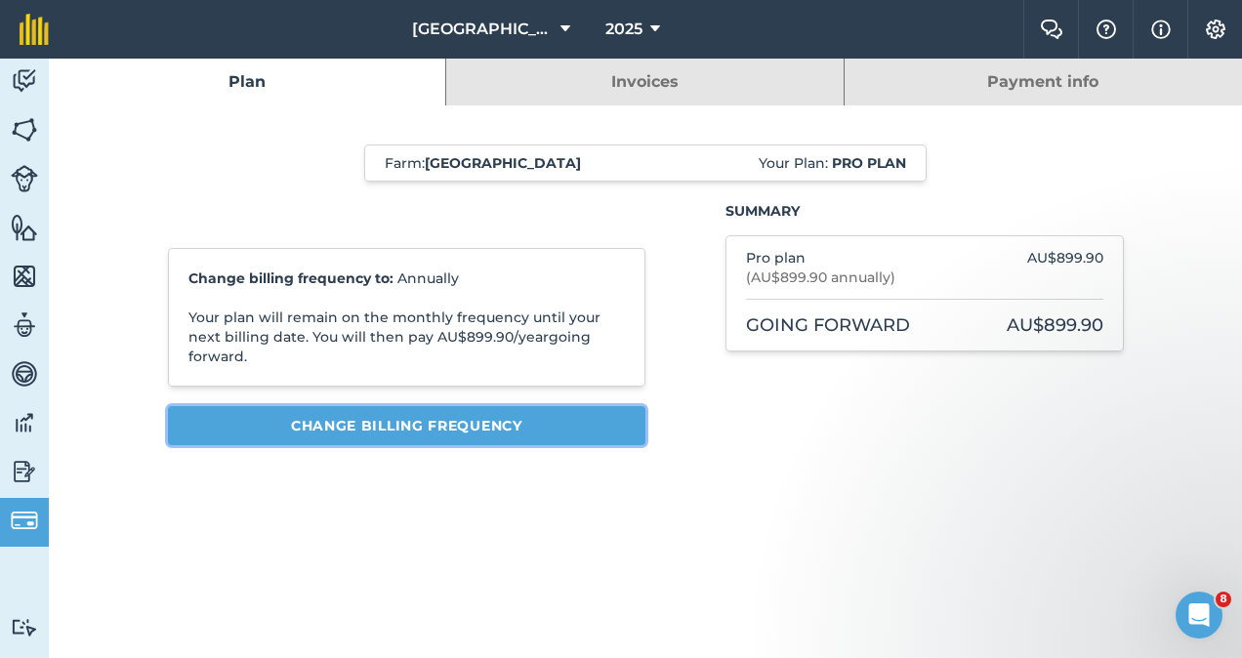
click at [473, 407] on button "Change billing frequency" at bounding box center [407, 425] width 479 height 39
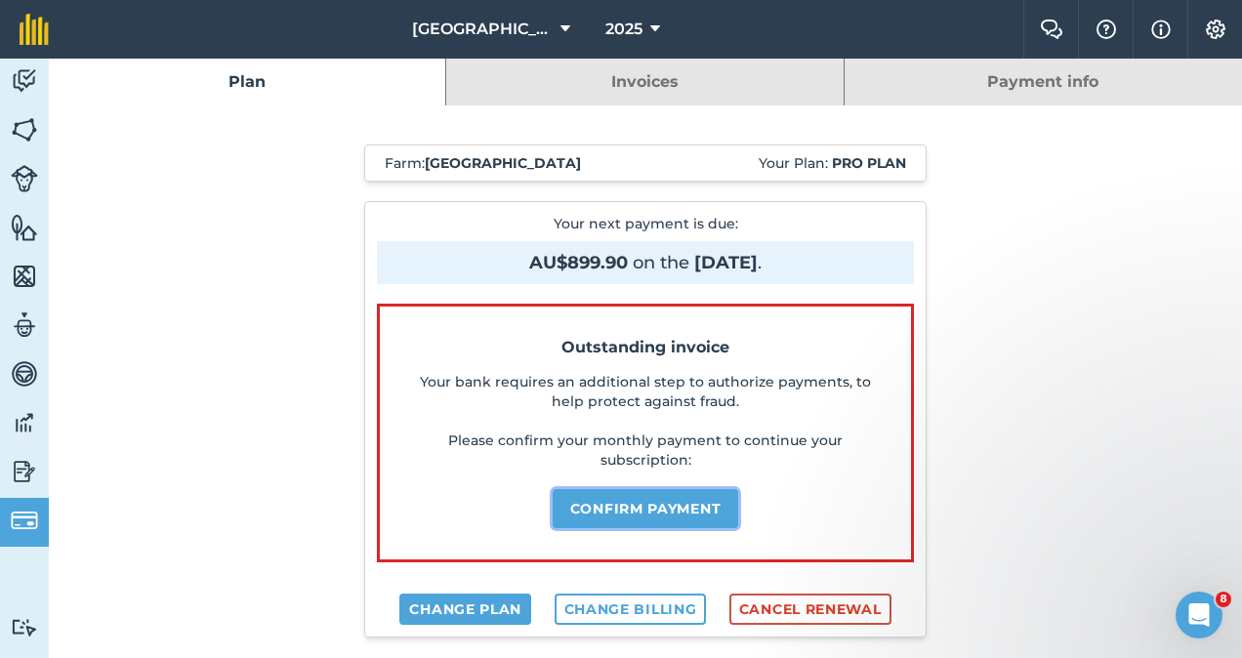
click at [585, 492] on button "Confirm payment" at bounding box center [646, 508] width 187 height 39
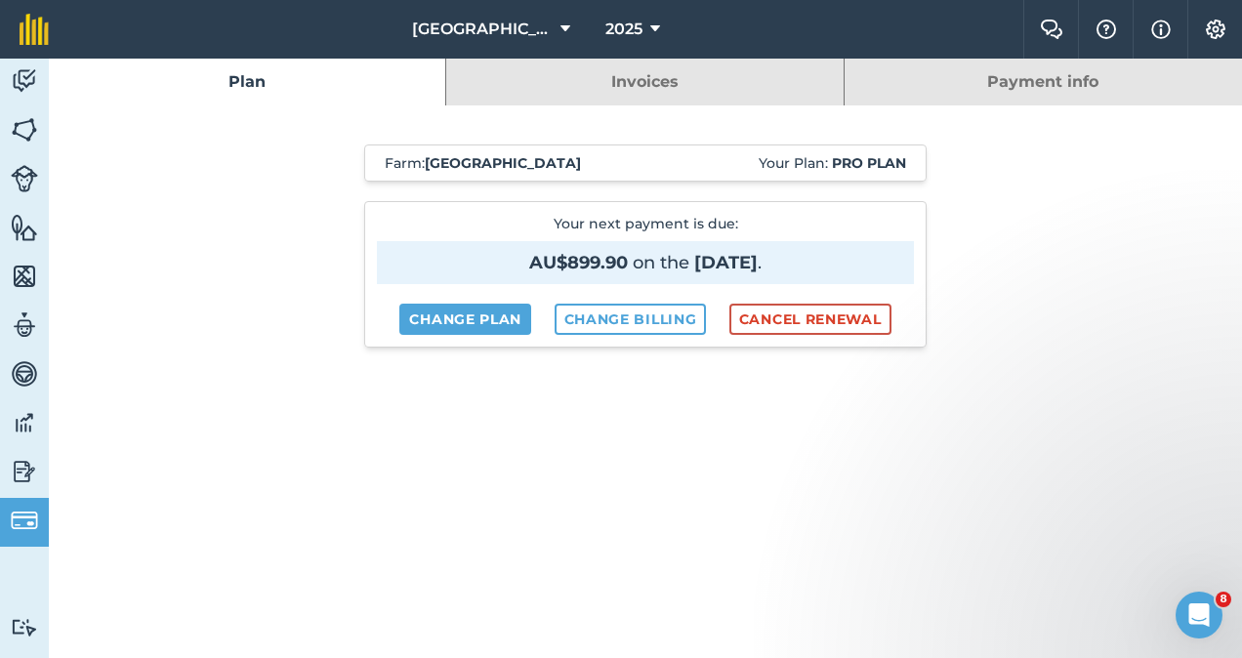
click at [616, 59] on link "Invoices" at bounding box center [644, 82] width 396 height 47
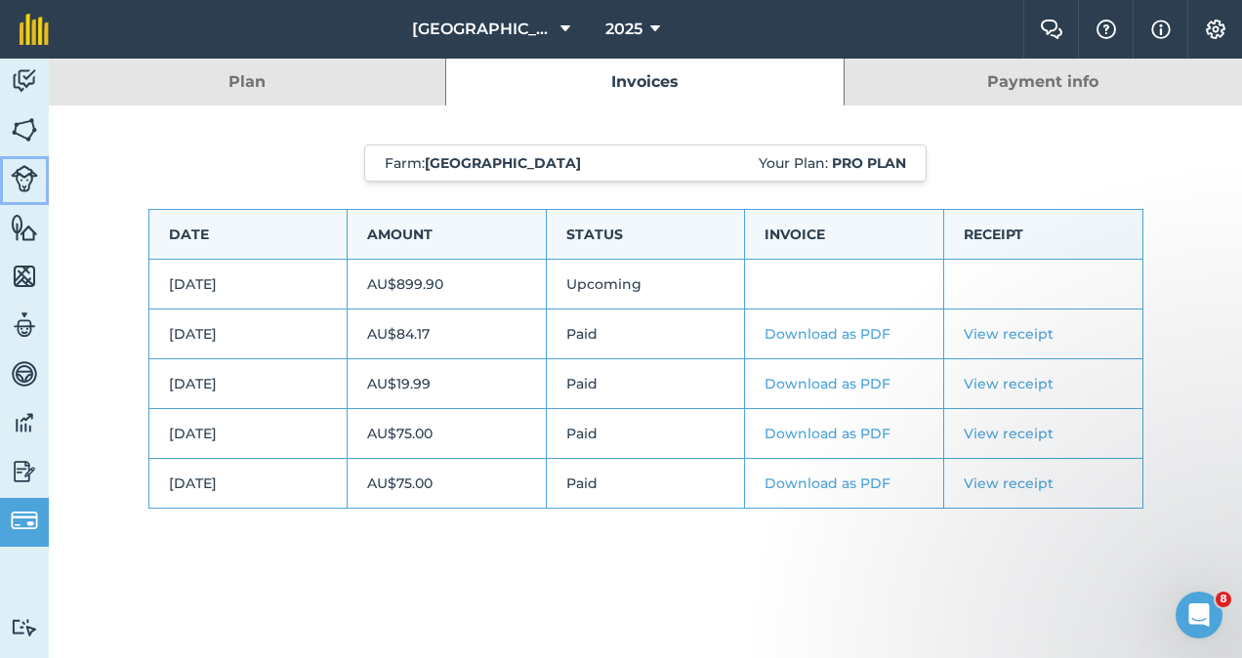
click at [15, 183] on img at bounding box center [24, 178] width 27 height 27
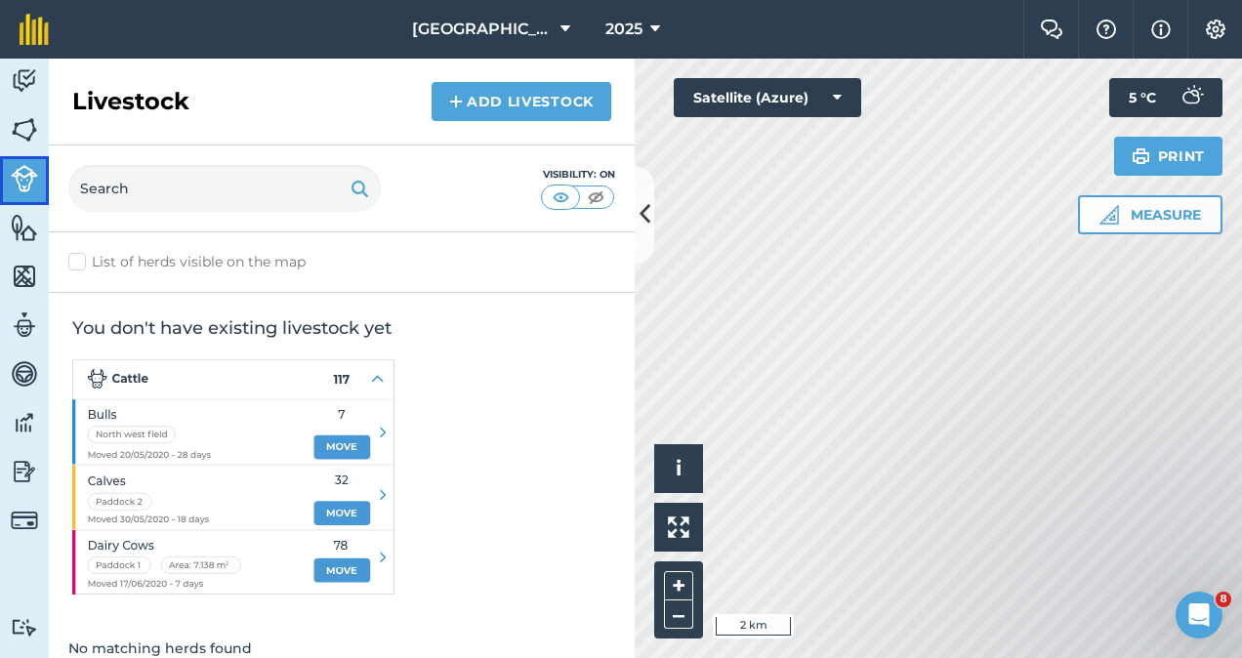
click at [27, 168] on img at bounding box center [24, 178] width 27 height 27
click at [498, 95] on link "Add Livestock" at bounding box center [522, 101] width 180 height 39
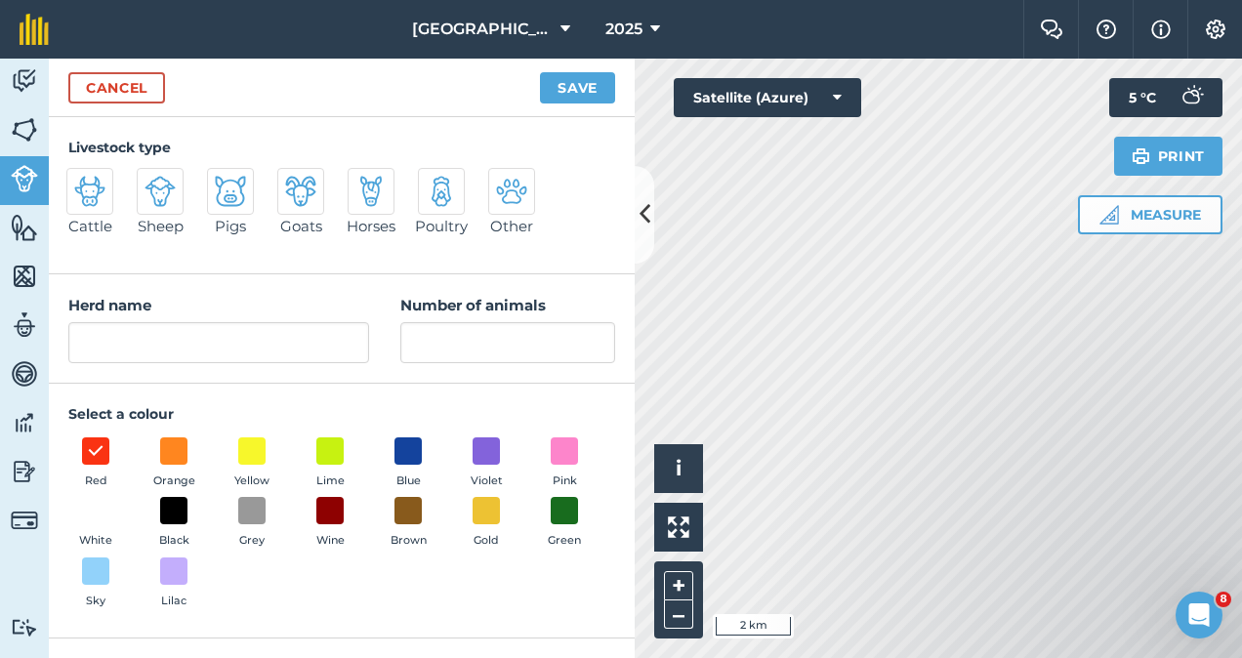
click at [141, 188] on div at bounding box center [160, 191] width 47 height 47
click at [141, 181] on input "Sheep" at bounding box center [145, 174] width 13 height 13
radio input "true"
type input "Sheep"
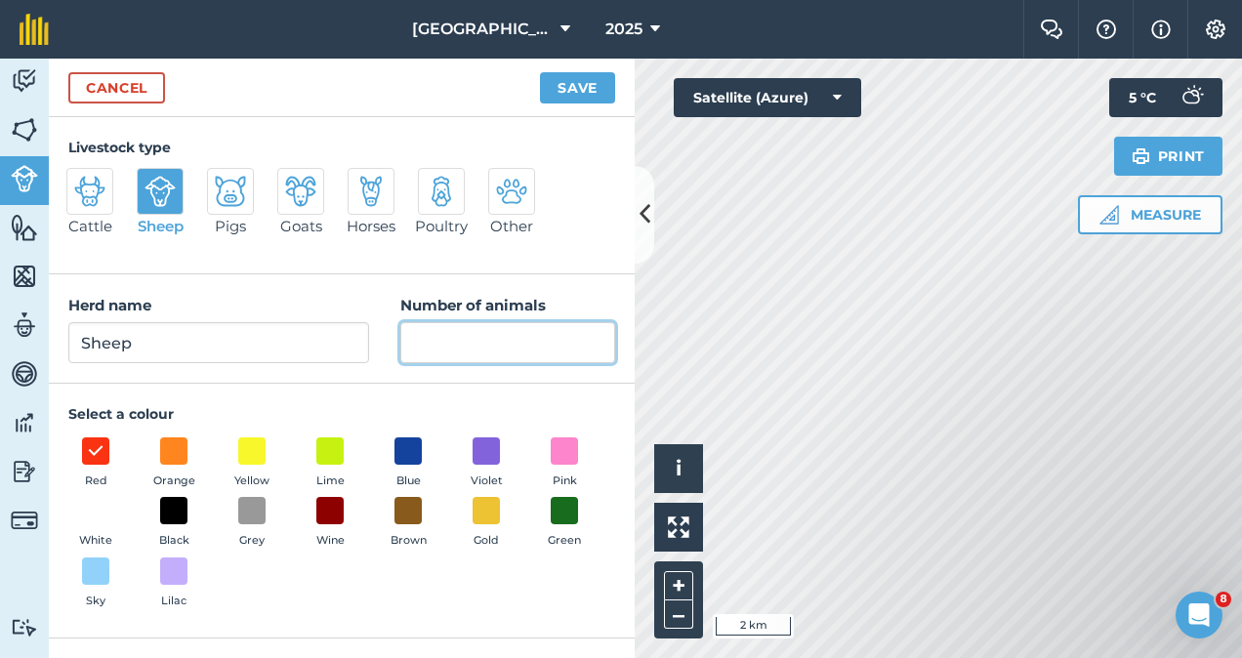
click at [459, 338] on input "Number of animals" at bounding box center [507, 342] width 215 height 41
type input "406"
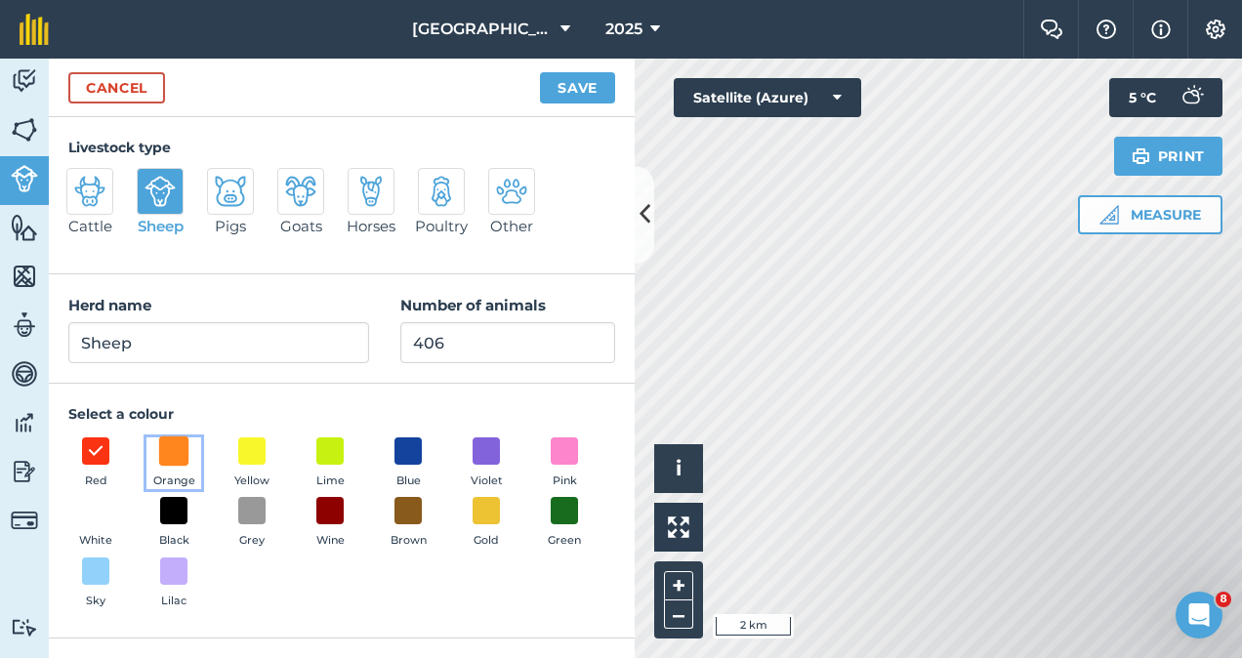
click at [173, 453] on span at bounding box center [174, 451] width 30 height 30
click at [94, 443] on span at bounding box center [96, 451] width 30 height 30
click at [488, 616] on div "Red Orange Yellow Lime Blue Violet Pink White Black Grey Wine Brown Gold Green …" at bounding box center [341, 528] width 547 height 181
drag, startPoint x: 488, startPoint y: 616, endPoint x: 482, endPoint y: 511, distance: 105.6
click at [482, 511] on div "Red Orange Yellow Lime Blue Violet Pink White Black Grey Wine Brown Gold Green …" at bounding box center [341, 528] width 547 height 181
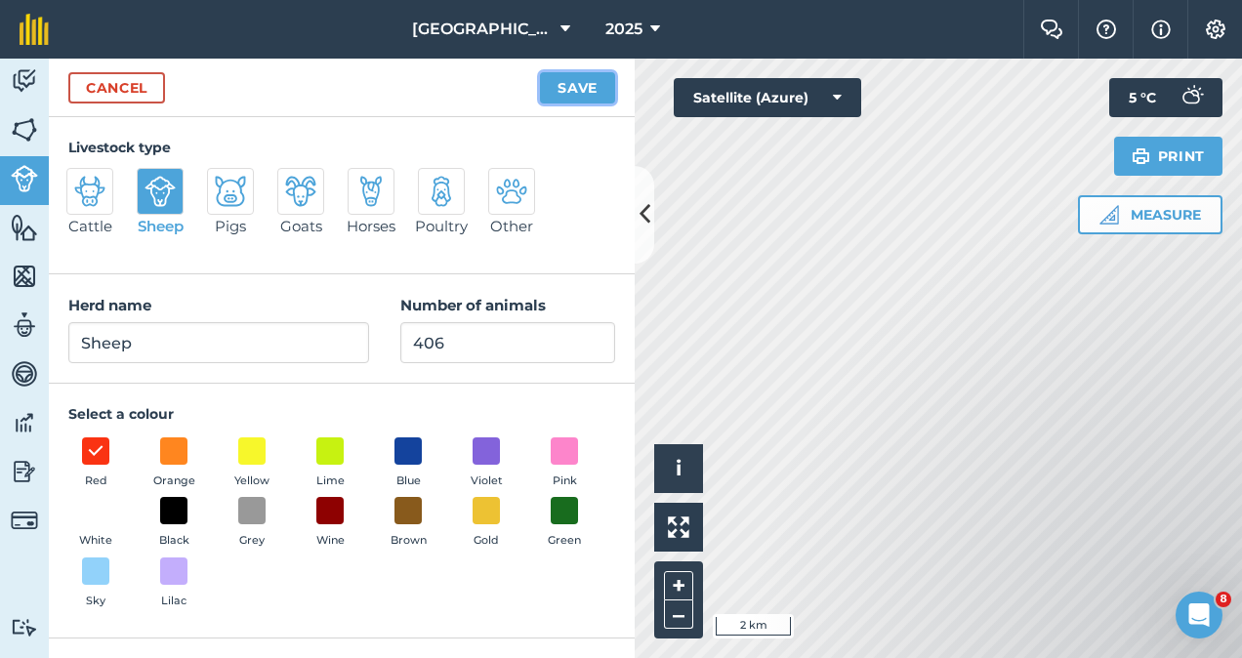
click at [596, 72] on button "Save" at bounding box center [577, 87] width 75 height 31
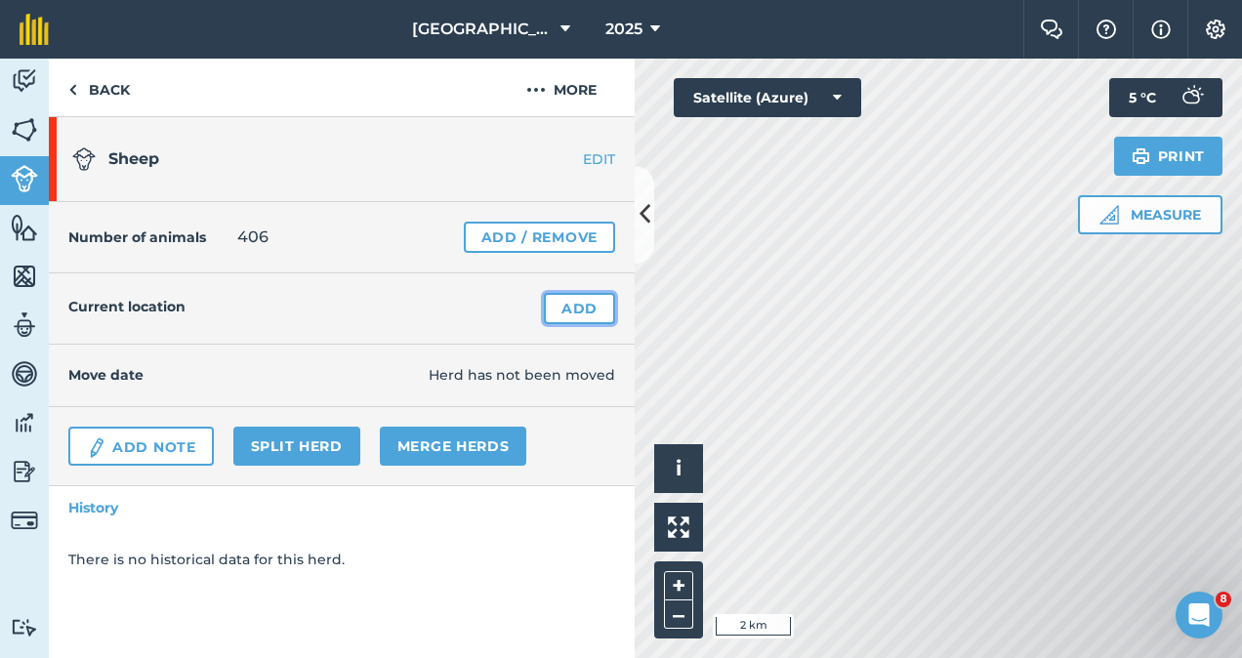
click at [573, 303] on link "Add" at bounding box center [579, 308] width 71 height 31
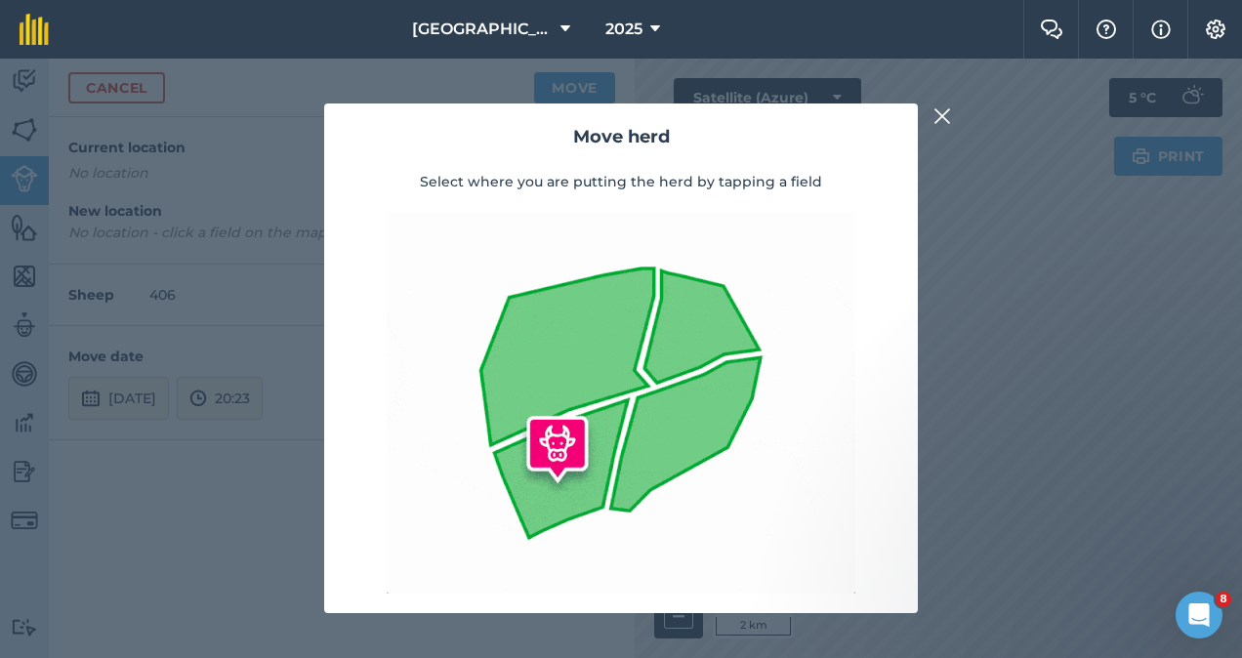
click at [948, 113] on img at bounding box center [943, 115] width 18 height 23
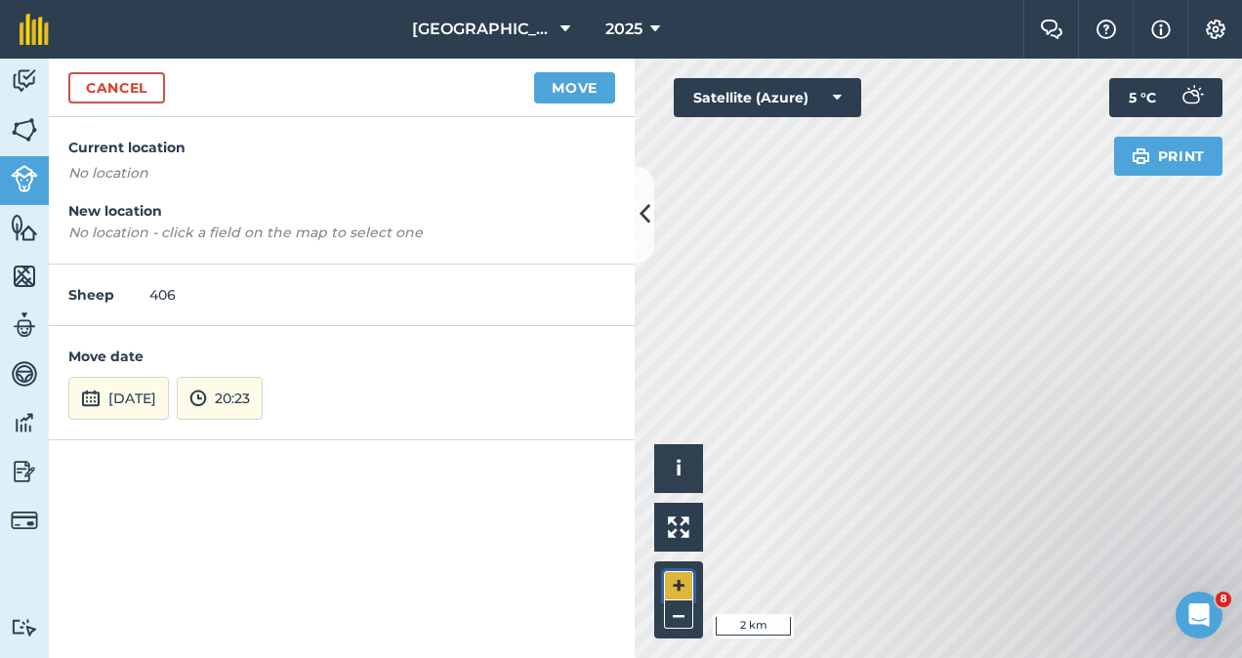
click at [684, 578] on button "+" at bounding box center [678, 585] width 29 height 29
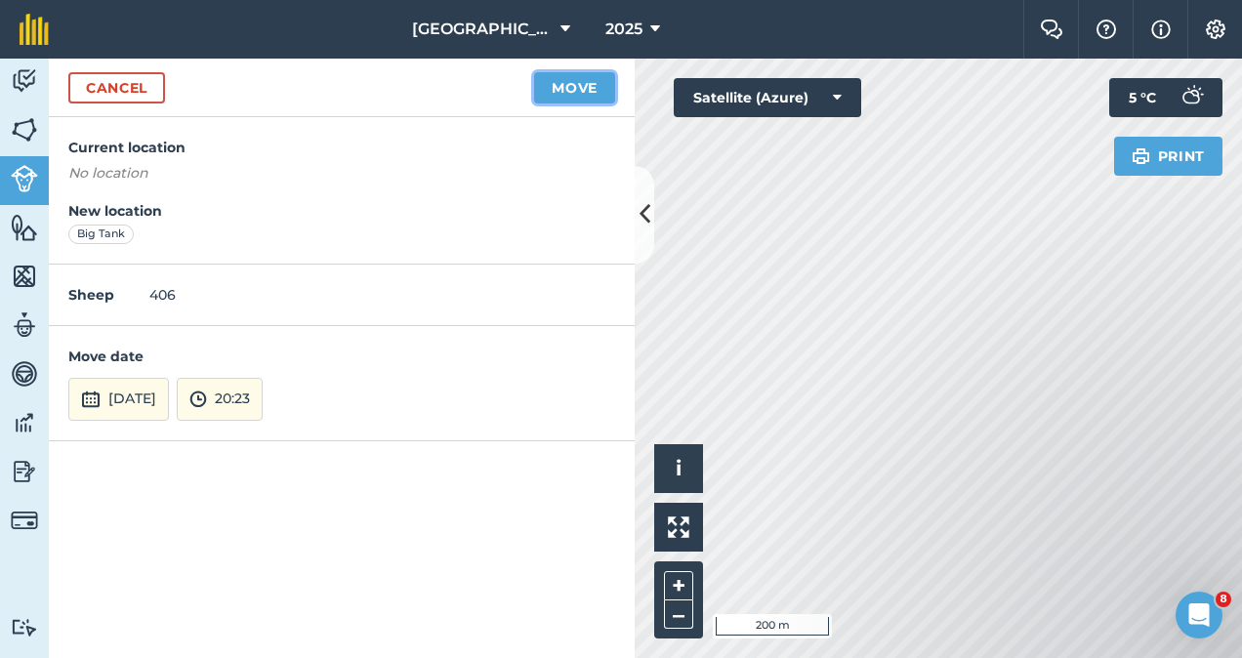
click at [579, 88] on button "Move" at bounding box center [574, 87] width 81 height 31
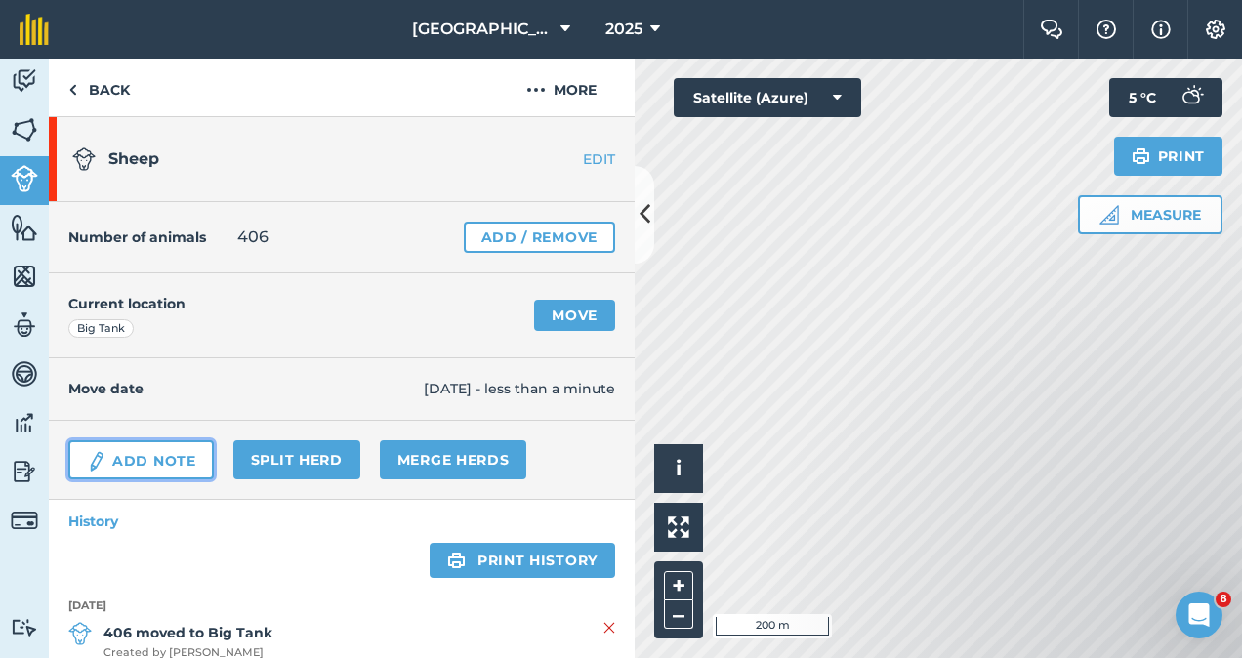
click at [159, 456] on link "Add Note" at bounding box center [141, 459] width 146 height 39
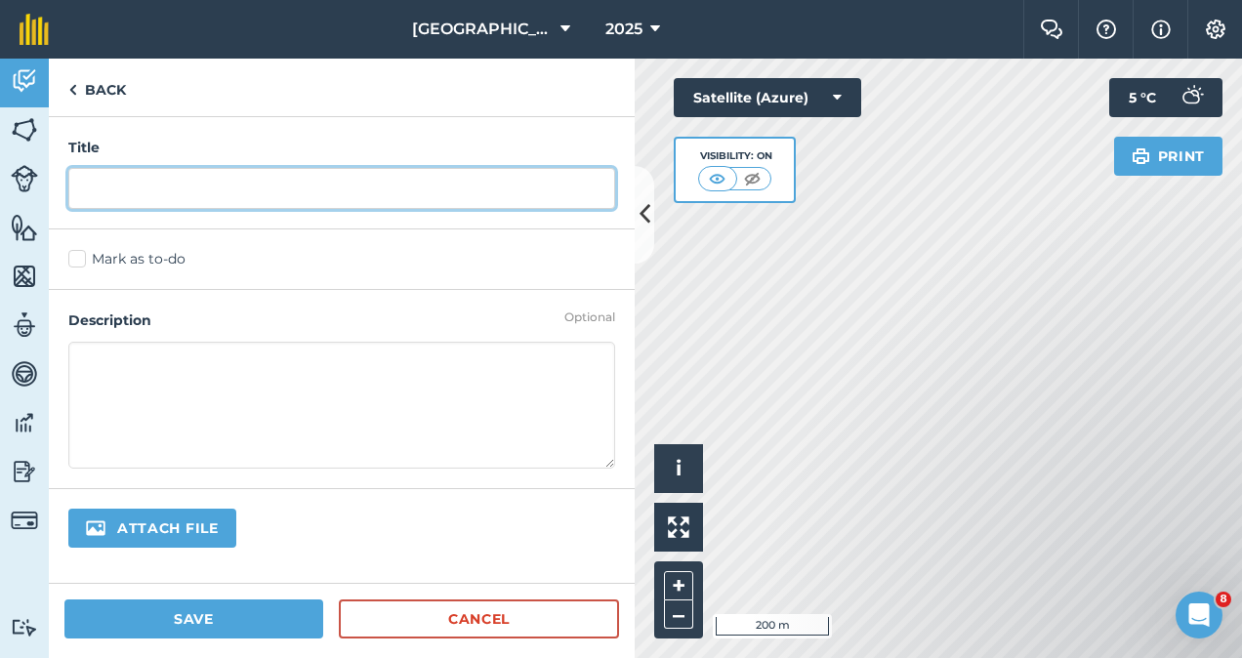
click at [139, 194] on input "text" at bounding box center [341, 188] width 547 height 41
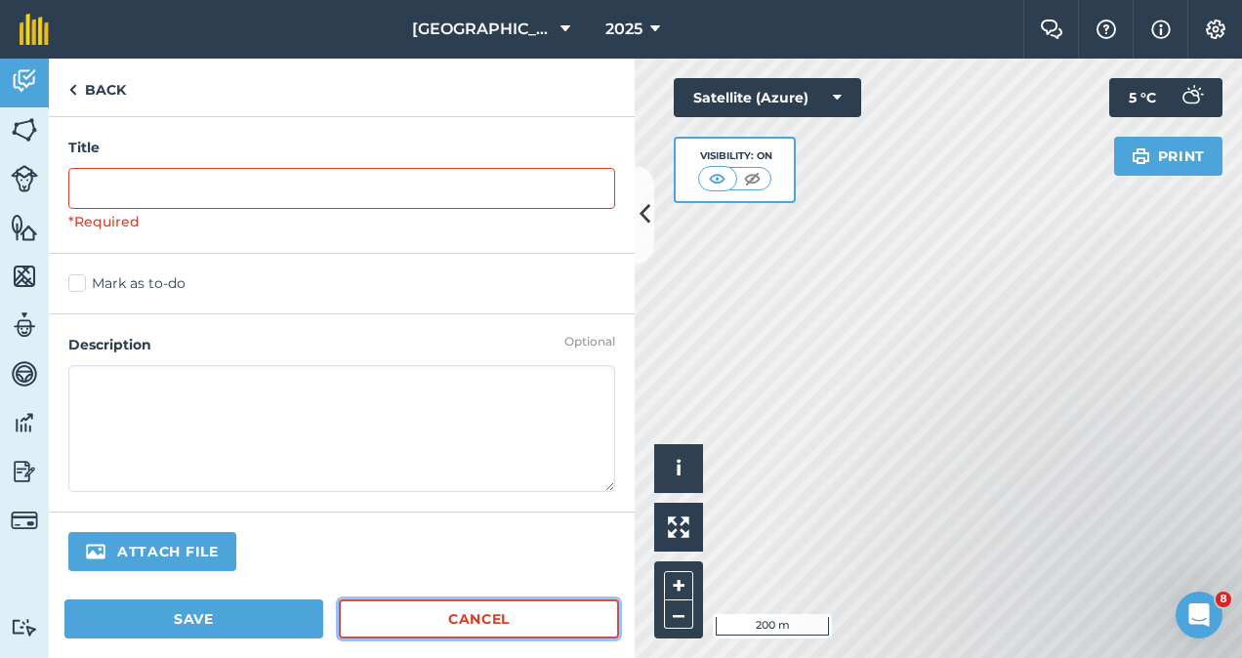
click at [496, 605] on link "Cancel" at bounding box center [479, 619] width 280 height 39
